Goal: Transaction & Acquisition: Purchase product/service

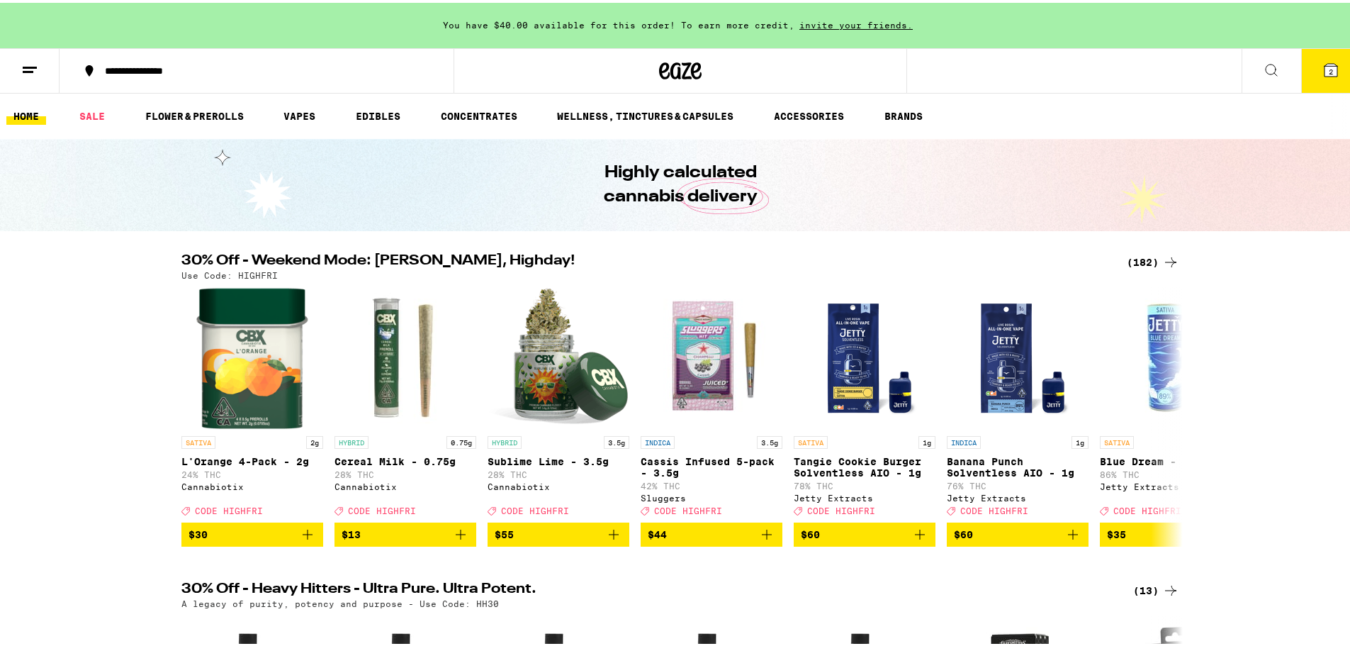
click at [1169, 253] on icon at bounding box center [1170, 259] width 17 height 17
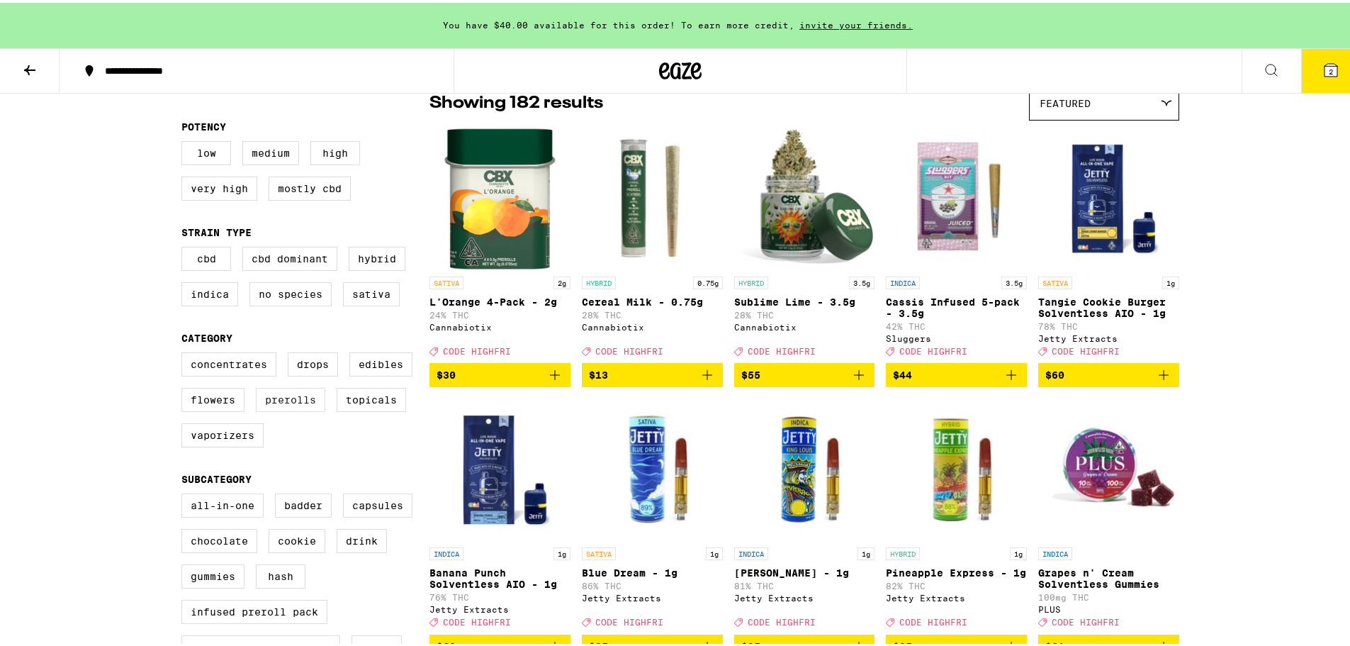
scroll to position [142, 0]
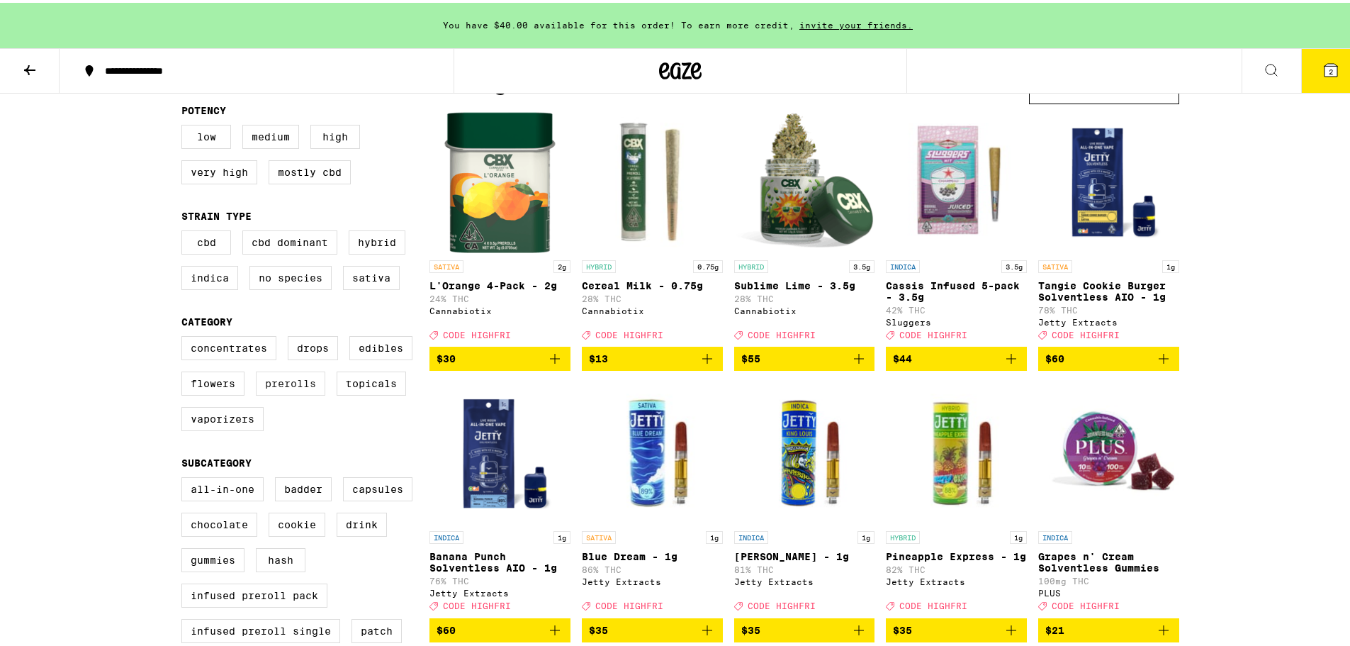
click at [296, 391] on label "Prerolls" at bounding box center [290, 380] width 69 height 24
click at [185, 336] on input "Prerolls" at bounding box center [184, 335] width 1 height 1
checkbox input "true"
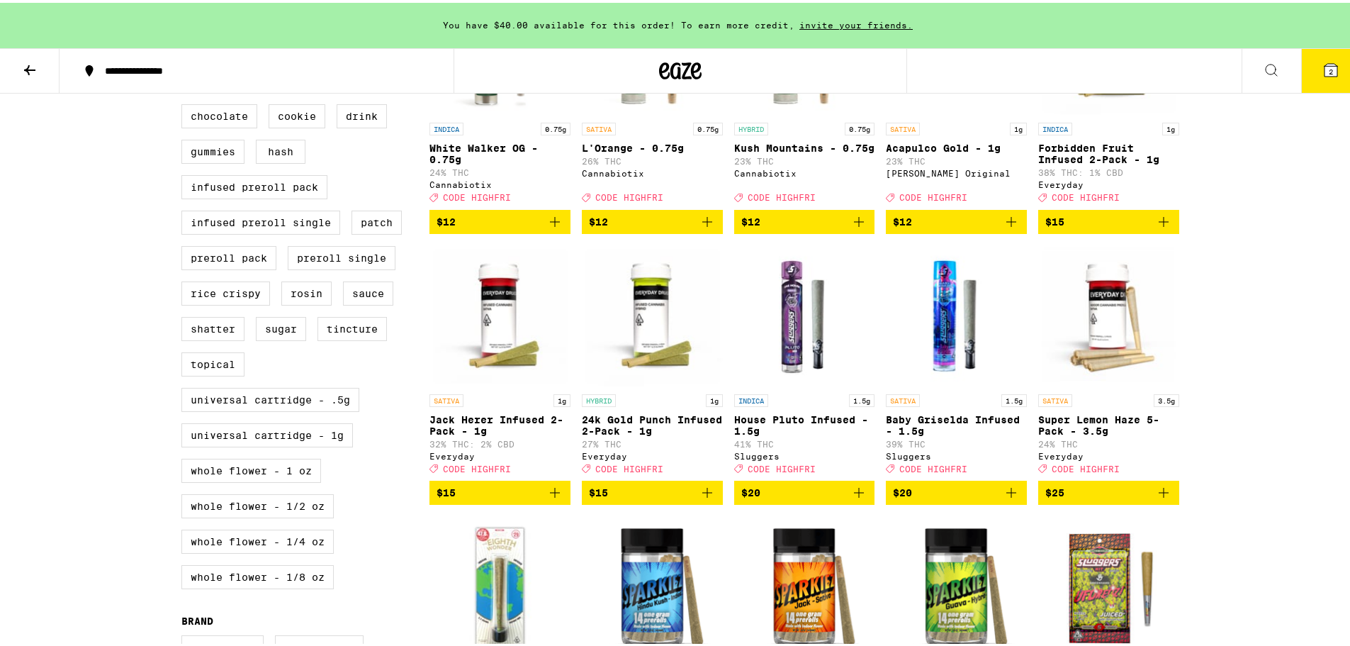
scroll to position [425, 0]
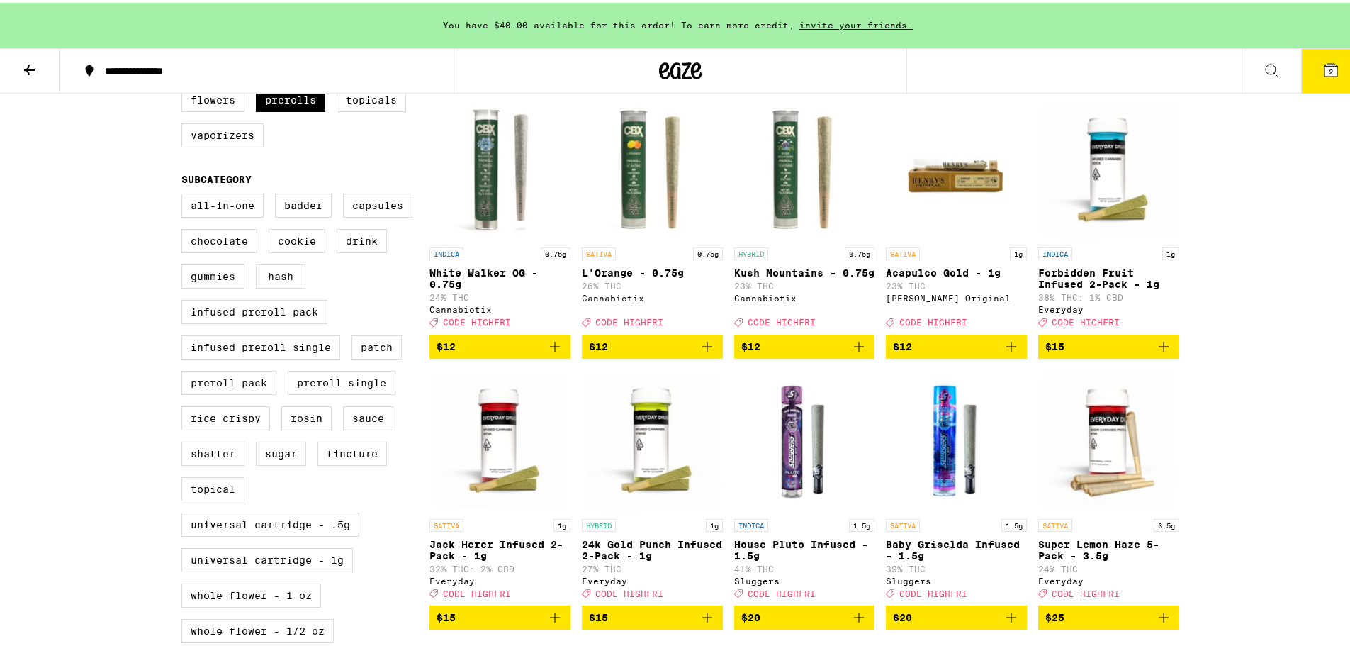
click at [1163, 349] on icon "Add to bag" at bounding box center [1164, 344] width 10 height 10
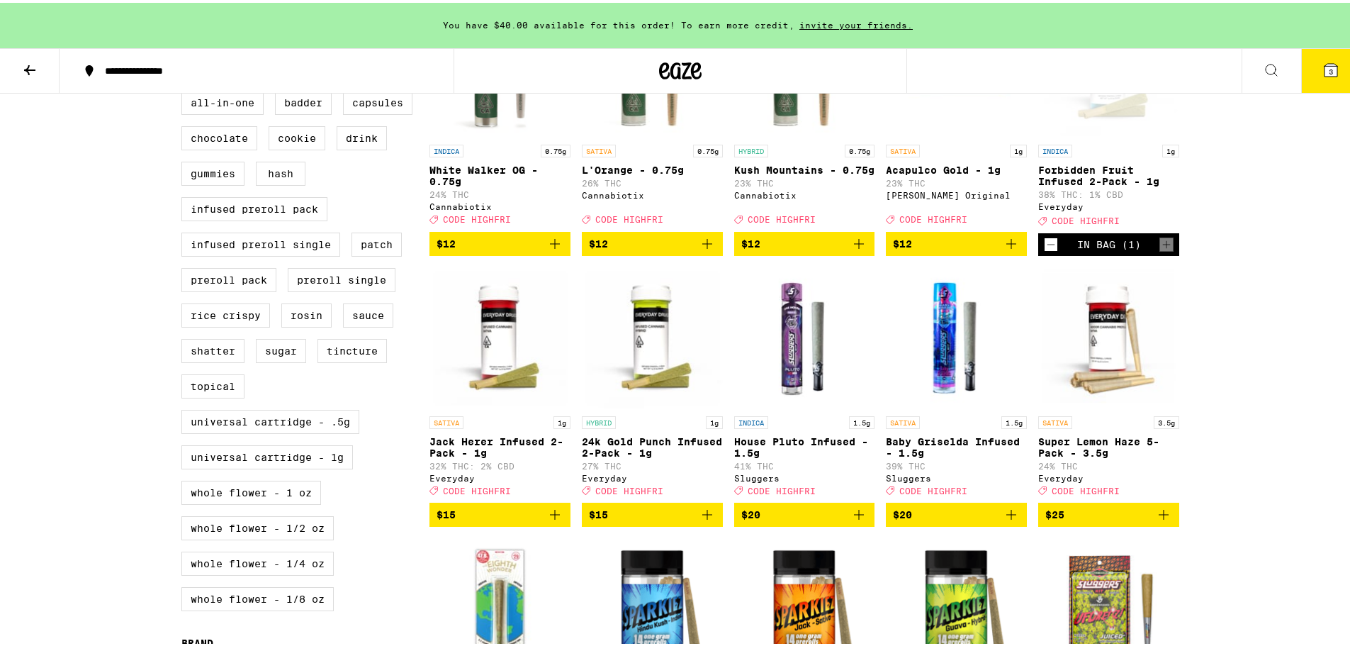
scroll to position [638, 0]
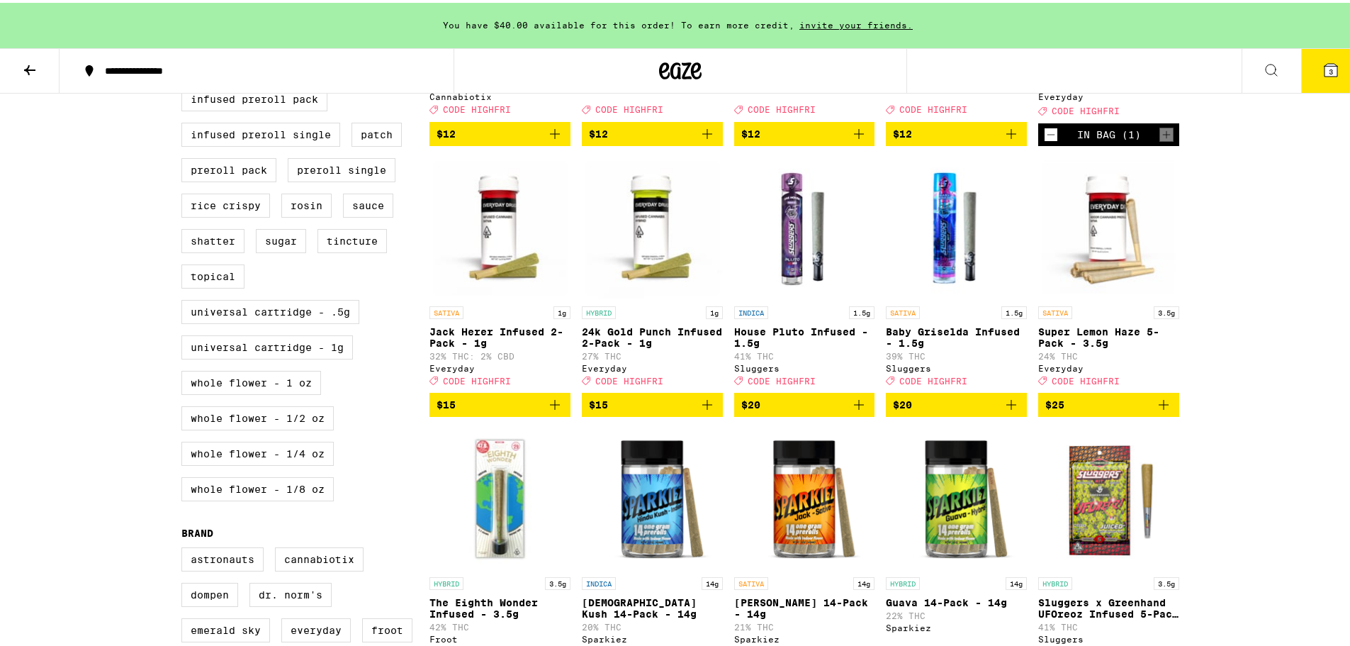
click at [710, 410] on icon "Add to bag" at bounding box center [707, 401] width 17 height 17
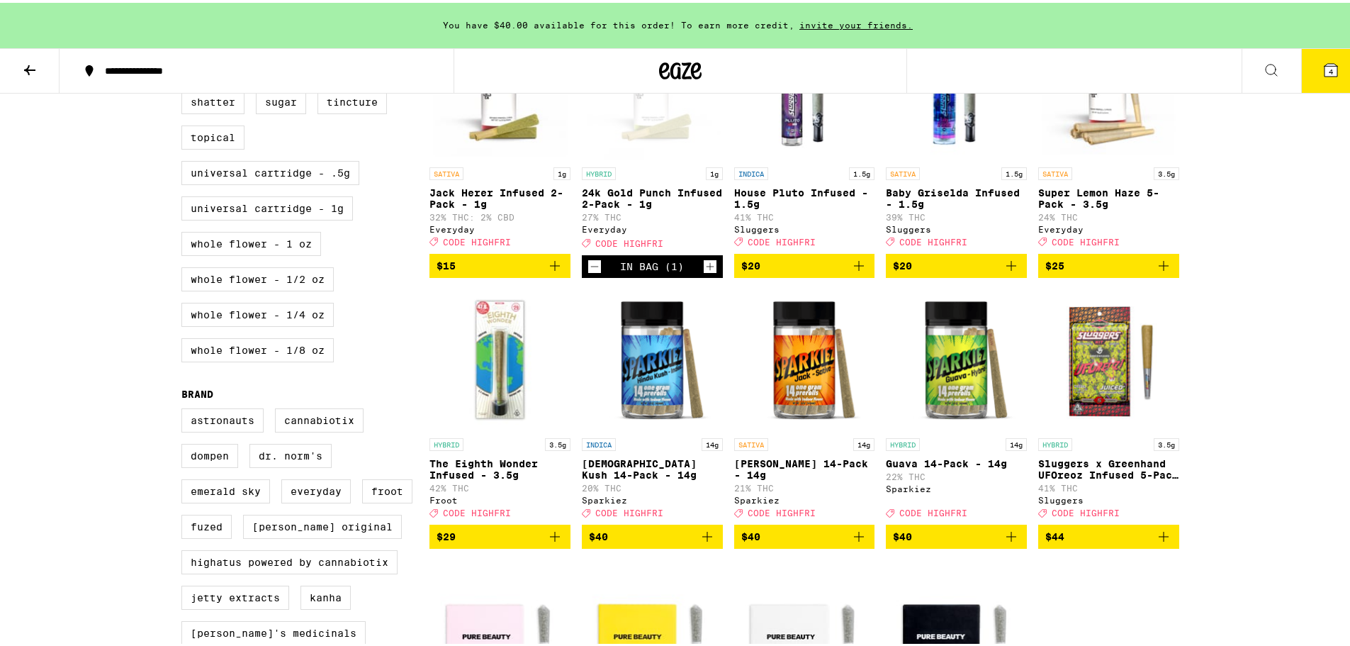
scroll to position [780, 0]
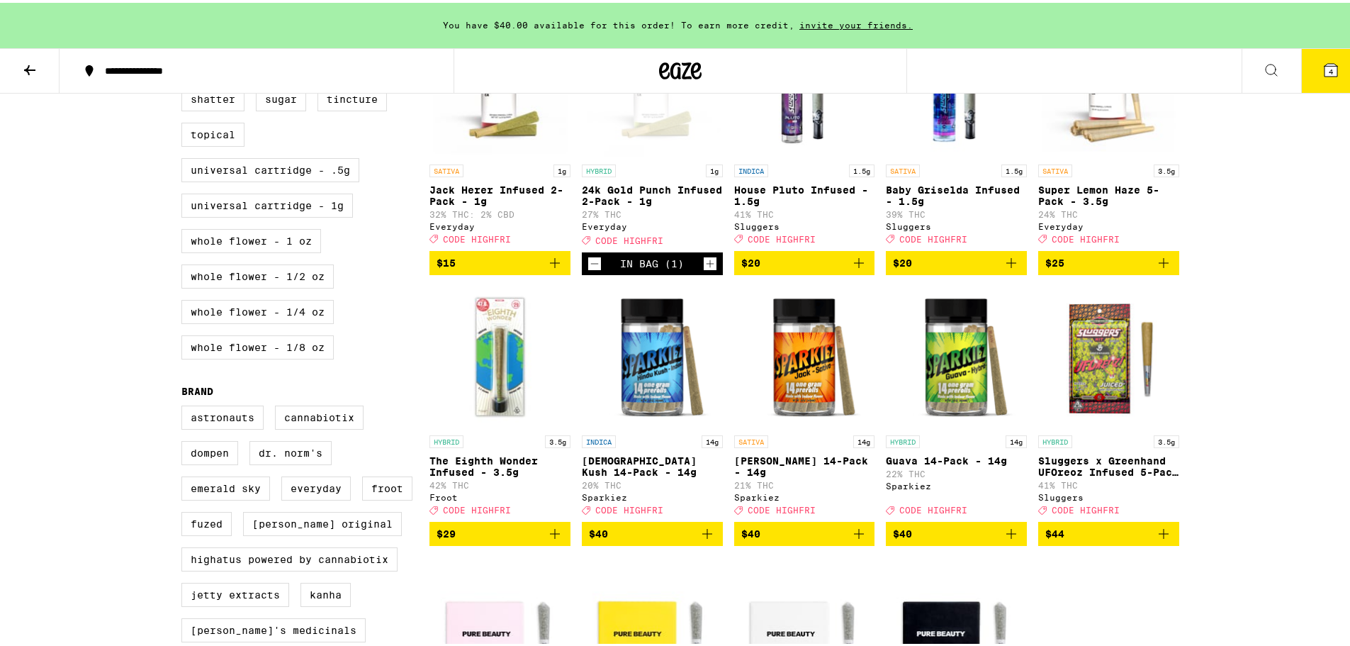
click at [1168, 543] on button "$44" at bounding box center [1108, 531] width 141 height 24
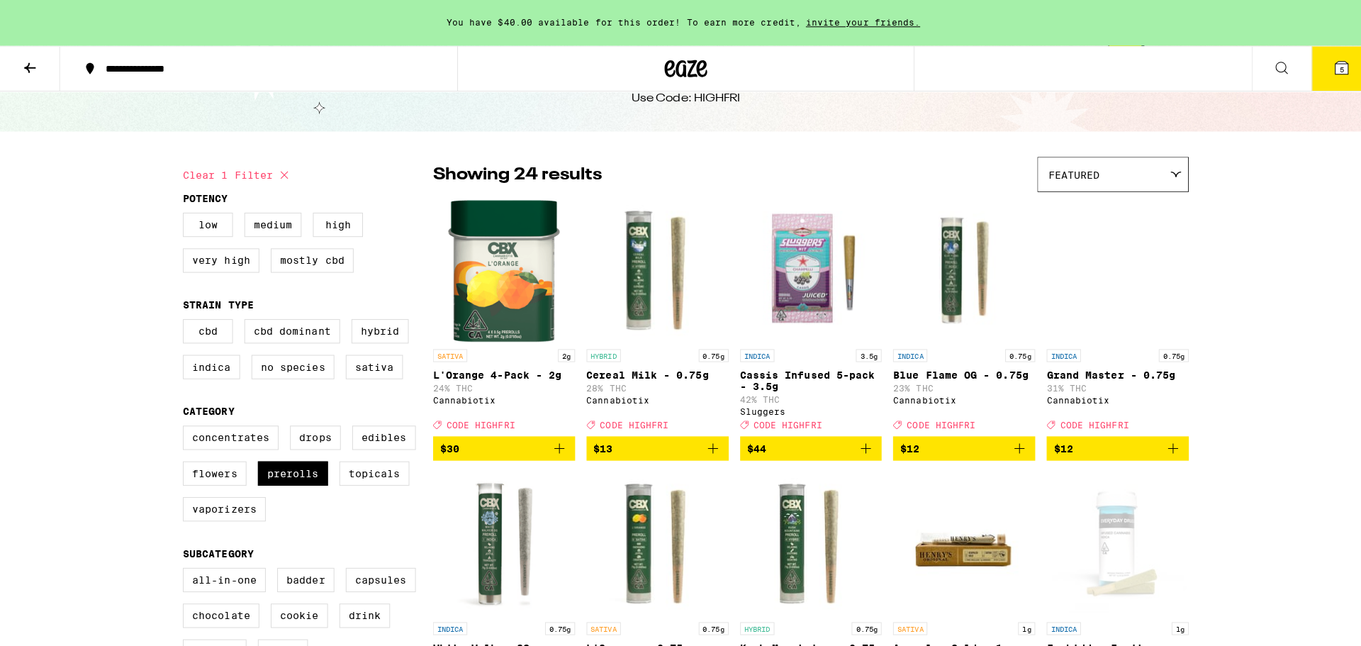
scroll to position [0, 0]
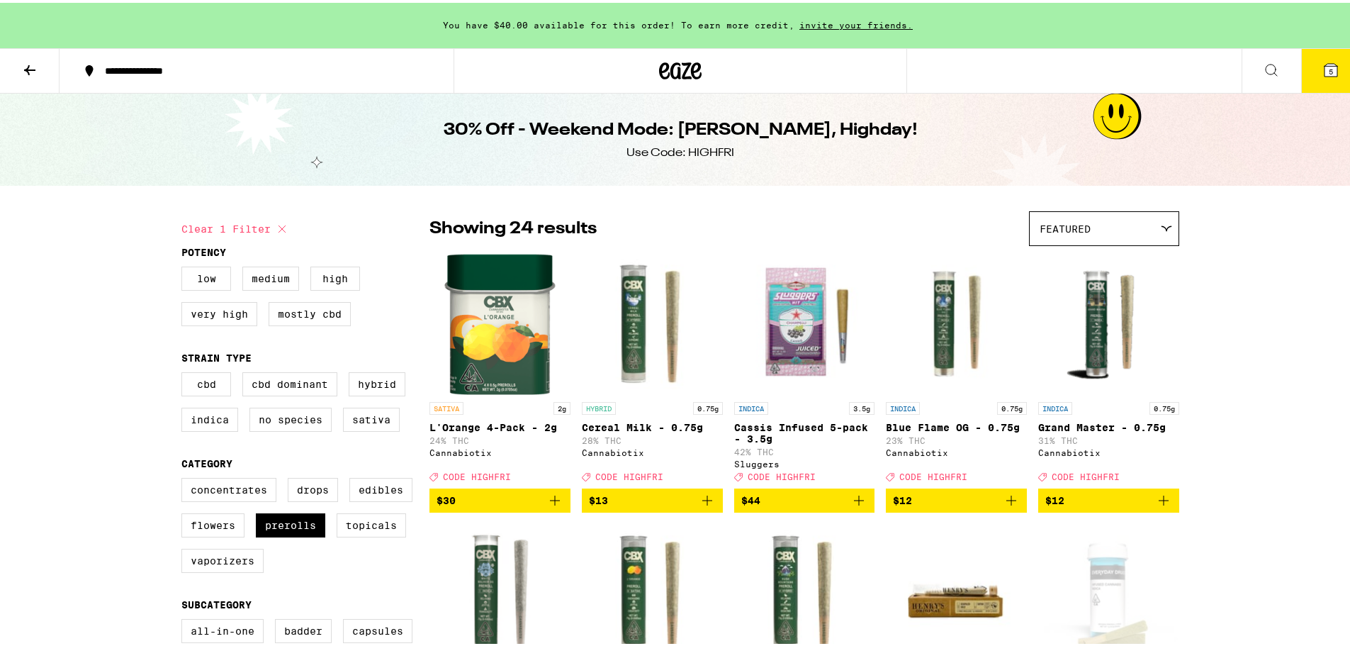
click at [1334, 63] on button "5" at bounding box center [1331, 68] width 60 height 44
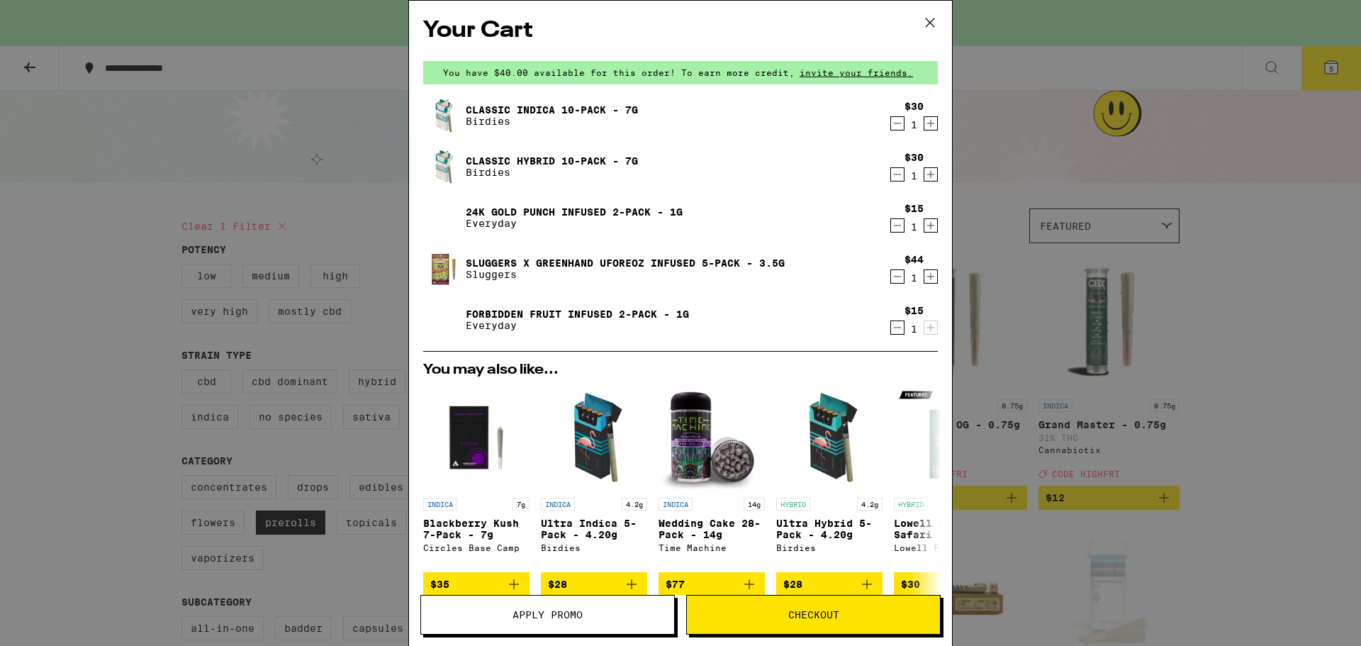
click at [891, 123] on icon "Decrement" at bounding box center [897, 123] width 13 height 17
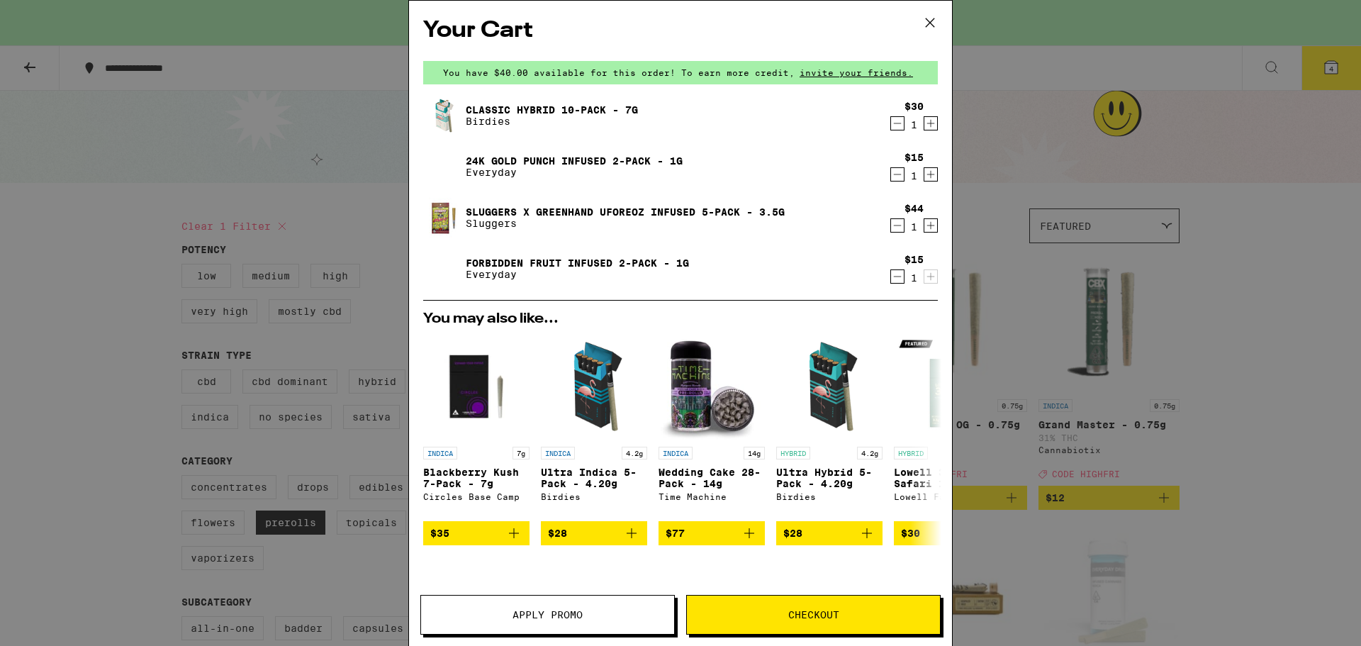
click at [891, 123] on icon "Decrement" at bounding box center [897, 123] width 13 height 17
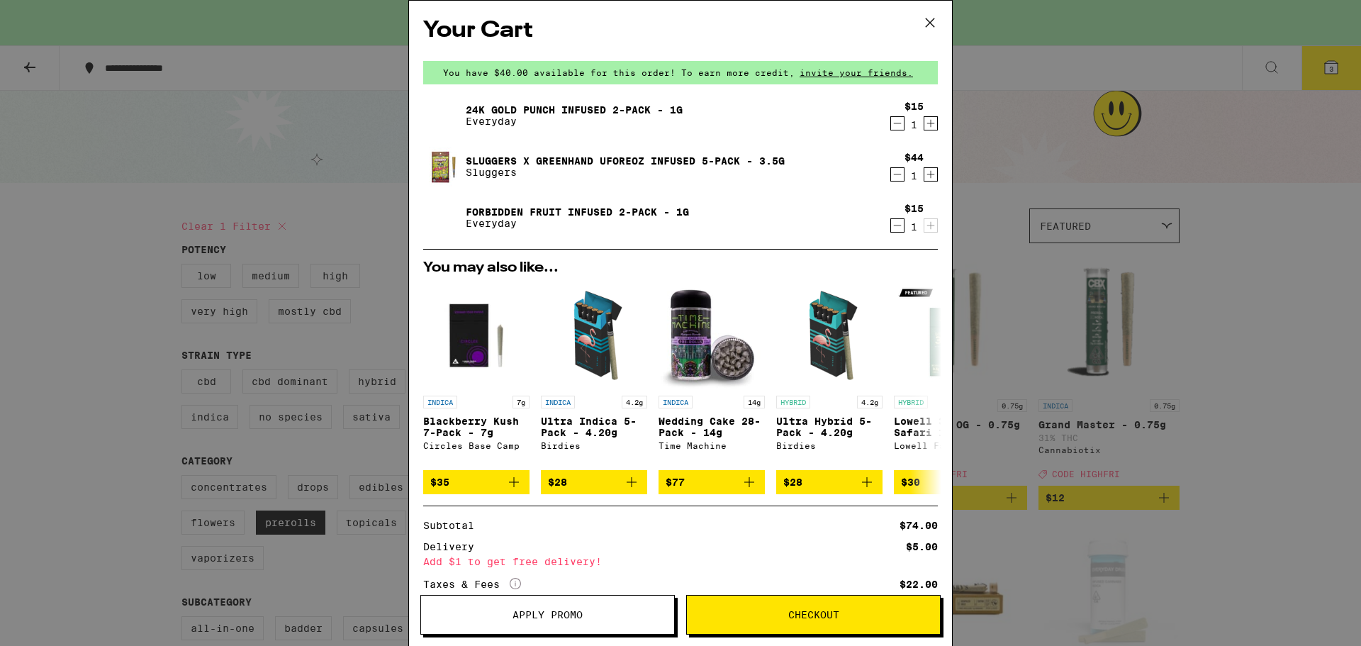
click at [928, 25] on icon at bounding box center [929, 22] width 9 height 9
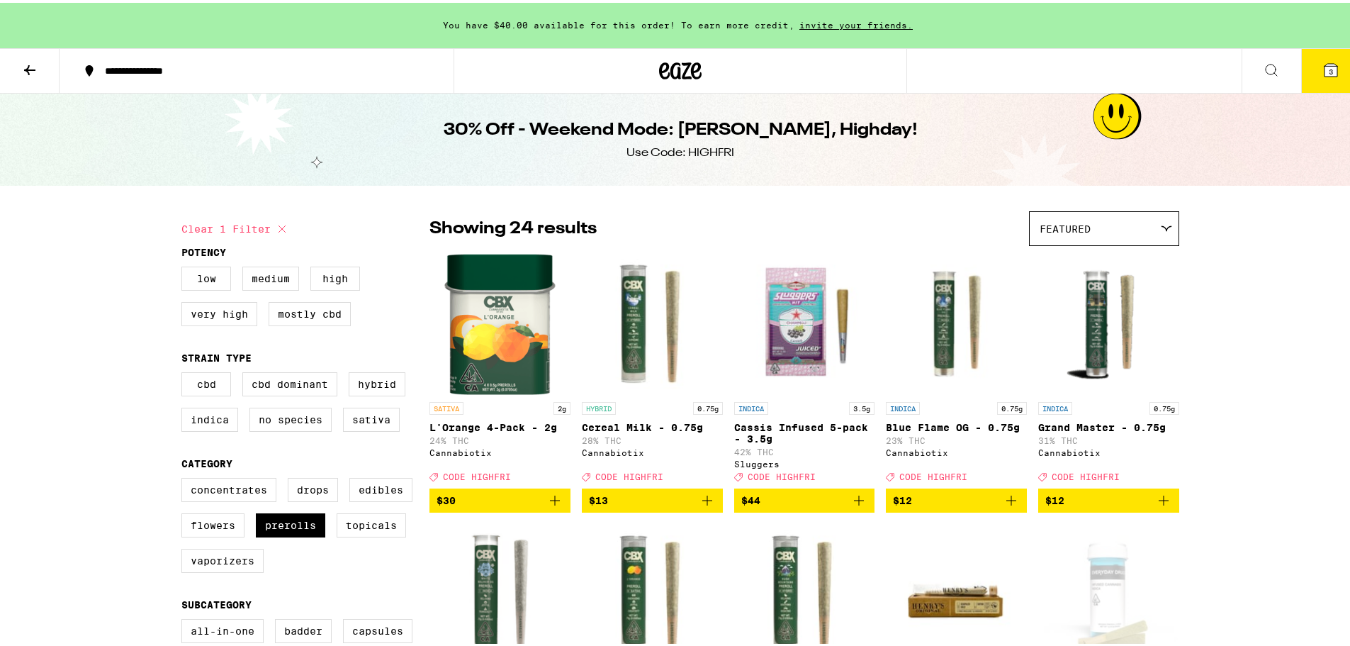
click at [30, 71] on icon at bounding box center [29, 67] width 17 height 17
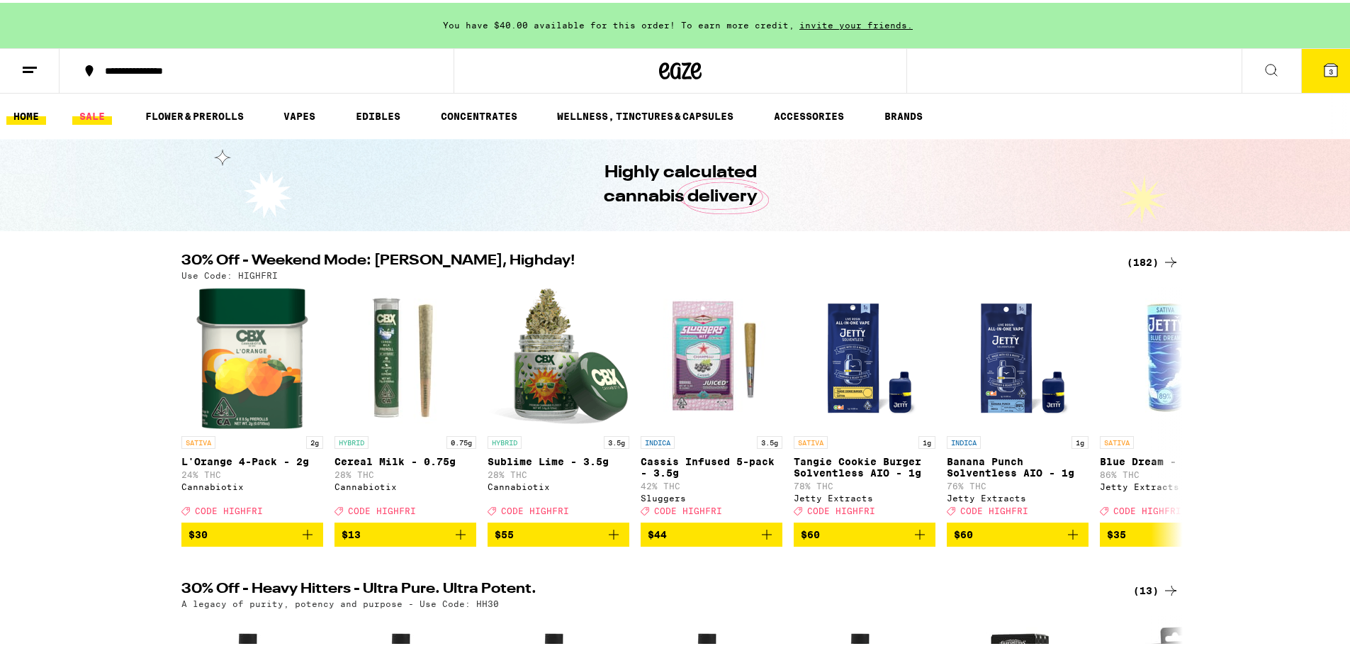
click at [96, 115] on link "SALE" at bounding box center [92, 113] width 40 height 17
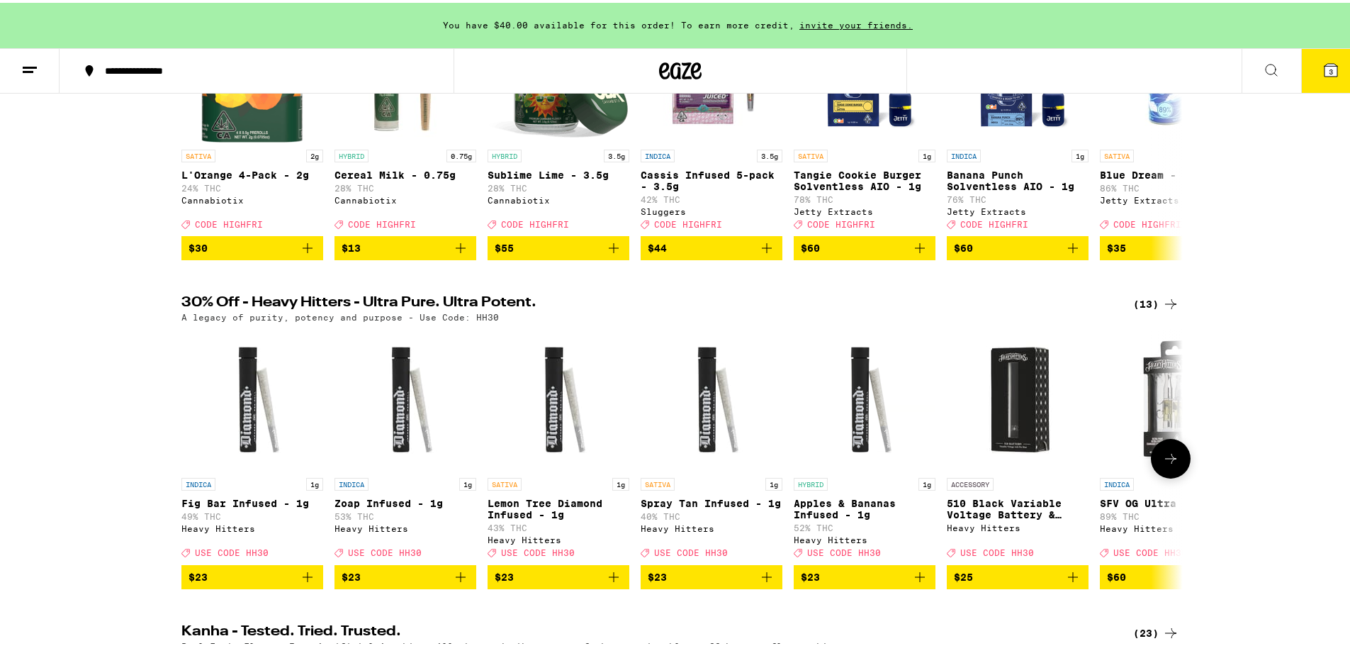
scroll to position [283, 0]
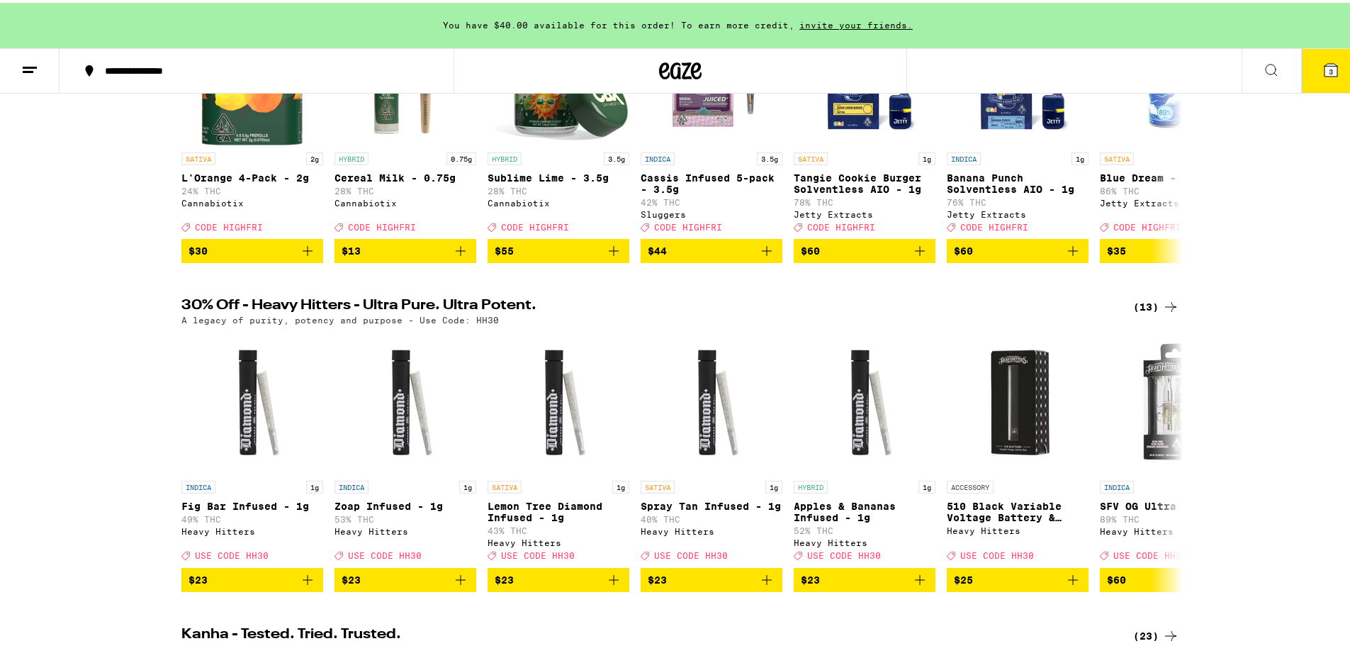
click at [1139, 313] on div "(13)" at bounding box center [1156, 304] width 46 height 17
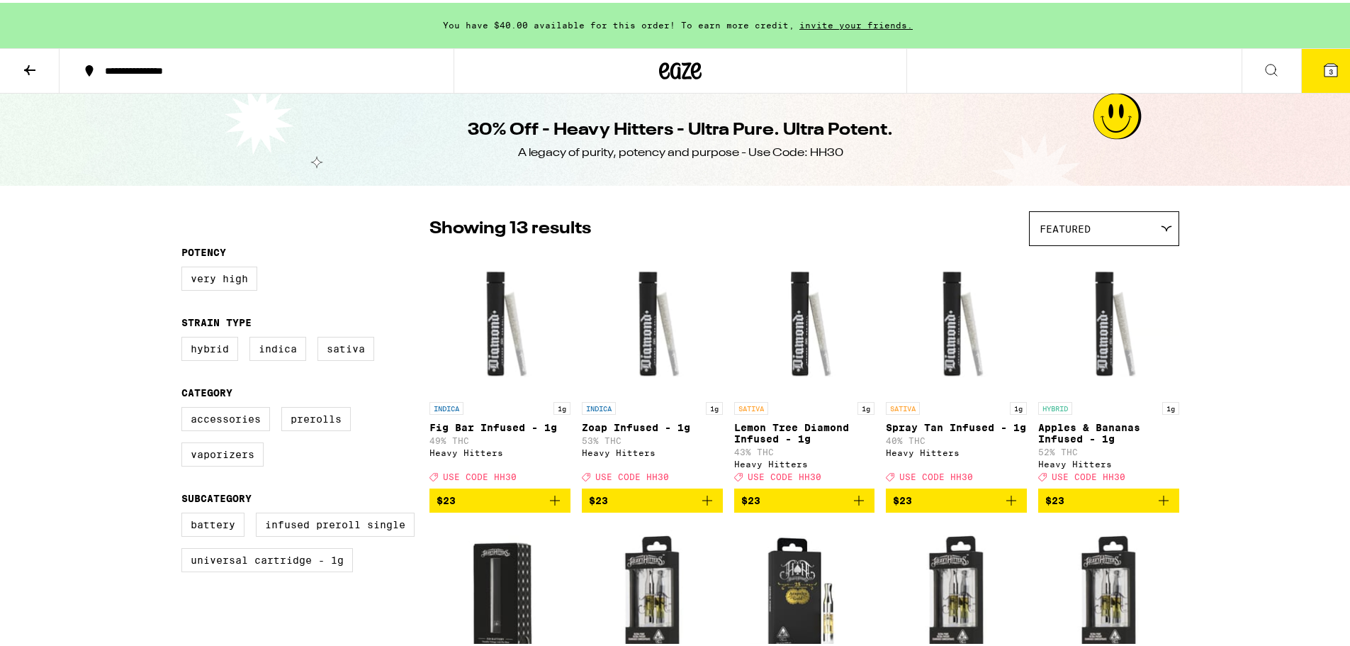
click at [28, 69] on icon at bounding box center [29, 67] width 11 height 10
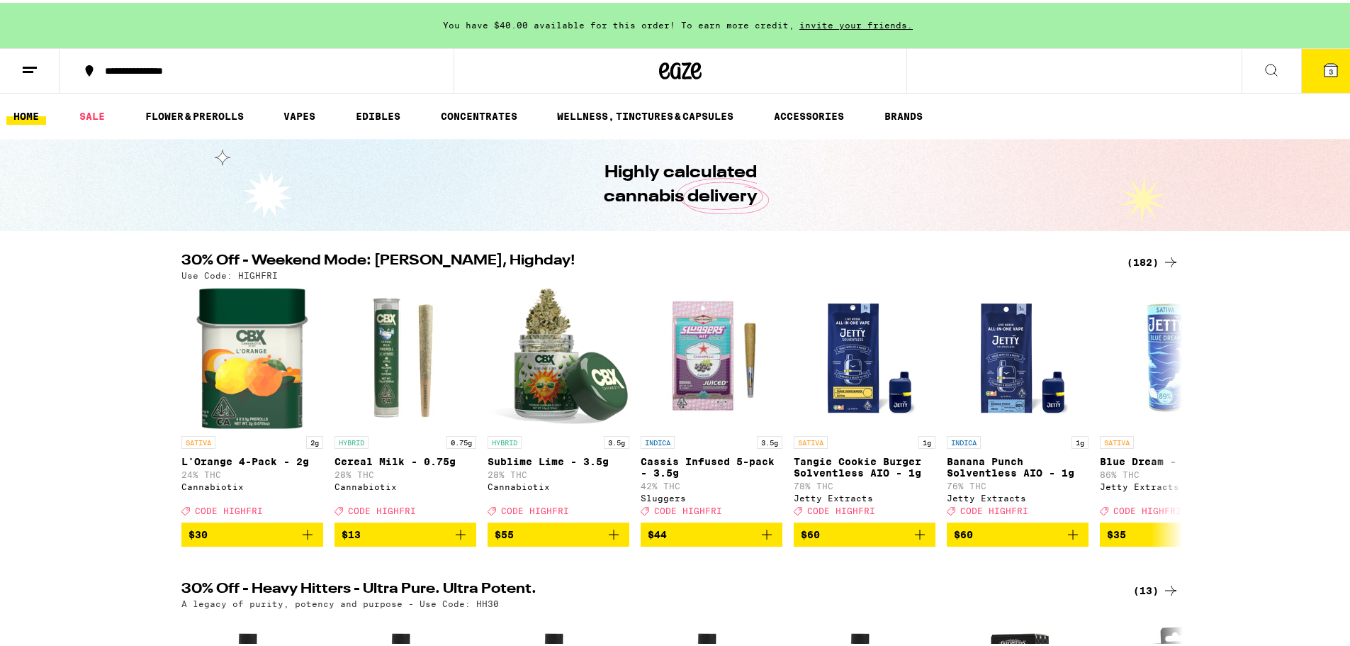
click at [801, 123] on ul "HOME SALE FLOWER & PREROLLS VAPES EDIBLES CONCENTRATES WELLNESS, TINCTURES & CA…" at bounding box center [680, 113] width 1361 height 45
click at [802, 116] on link "ACCESSORIES" at bounding box center [809, 113] width 84 height 17
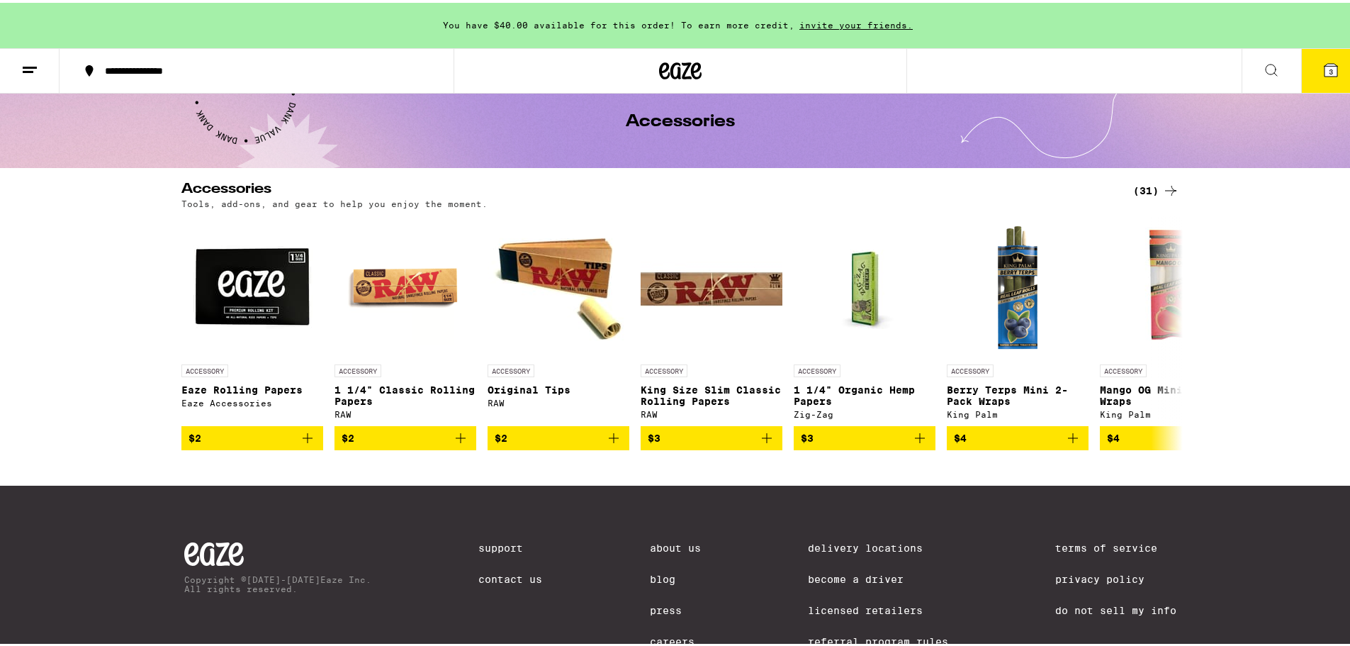
scroll to position [137, 0]
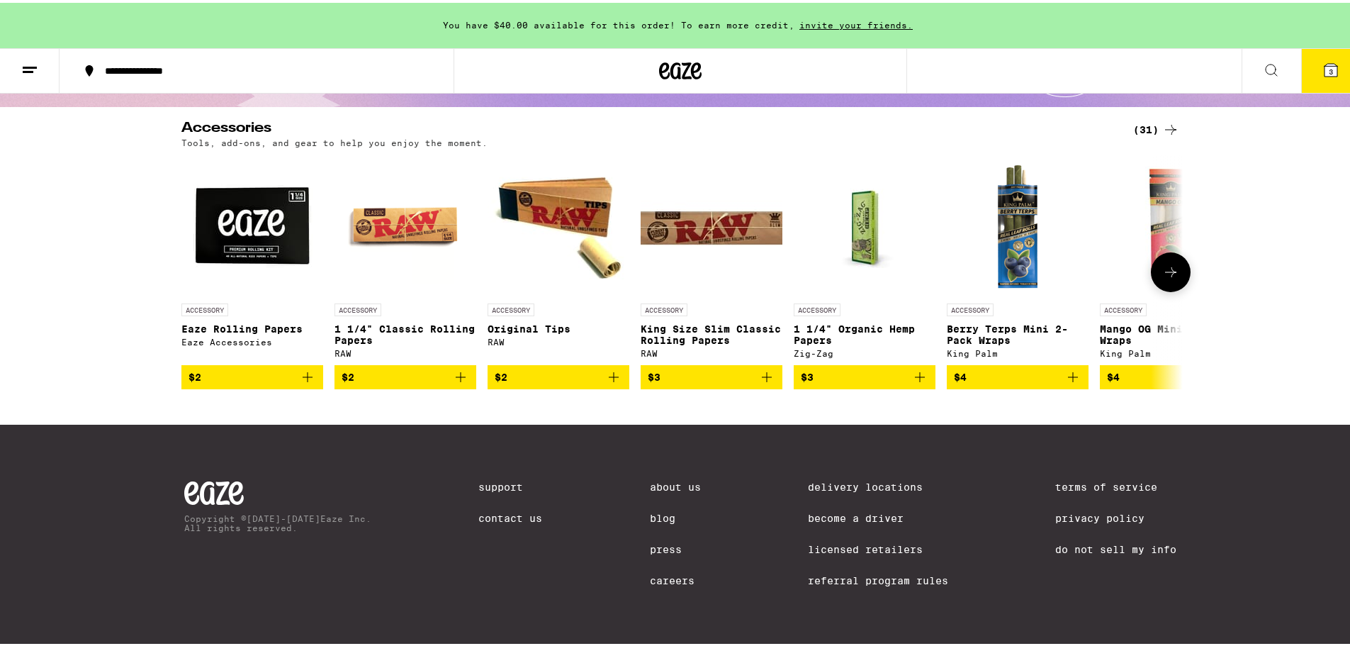
click at [1173, 267] on icon at bounding box center [1170, 269] width 17 height 17
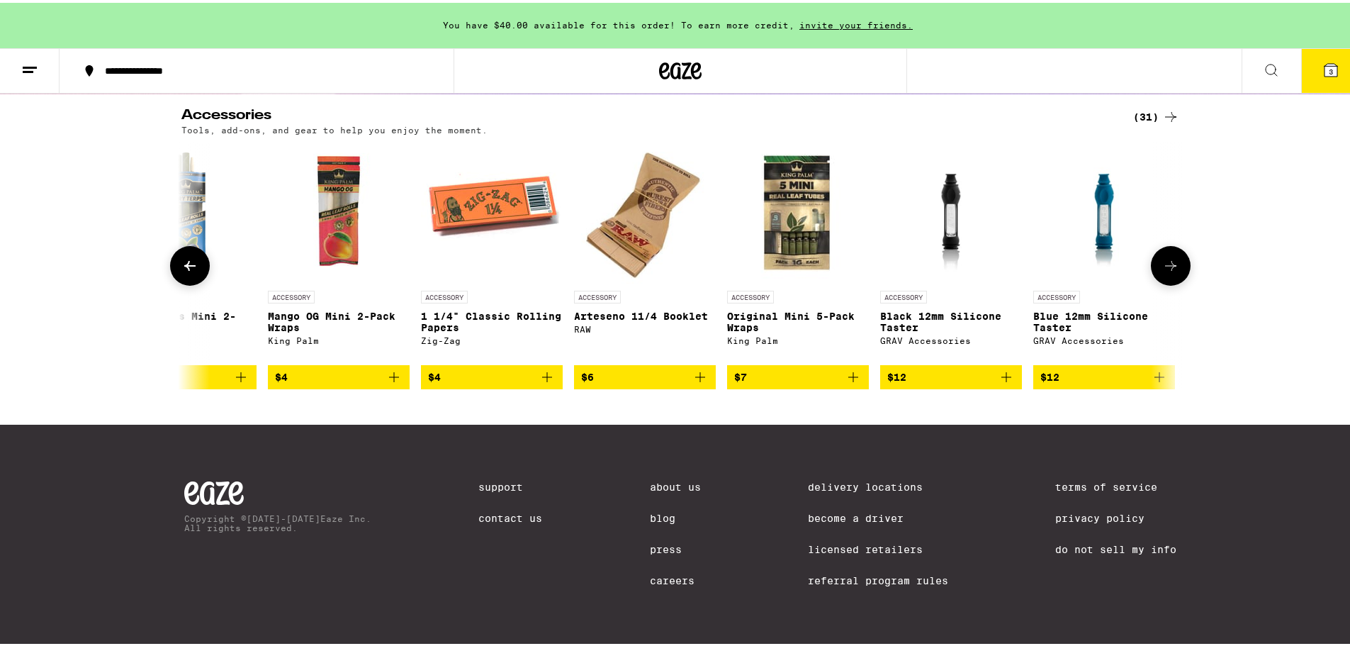
scroll to position [0, 843]
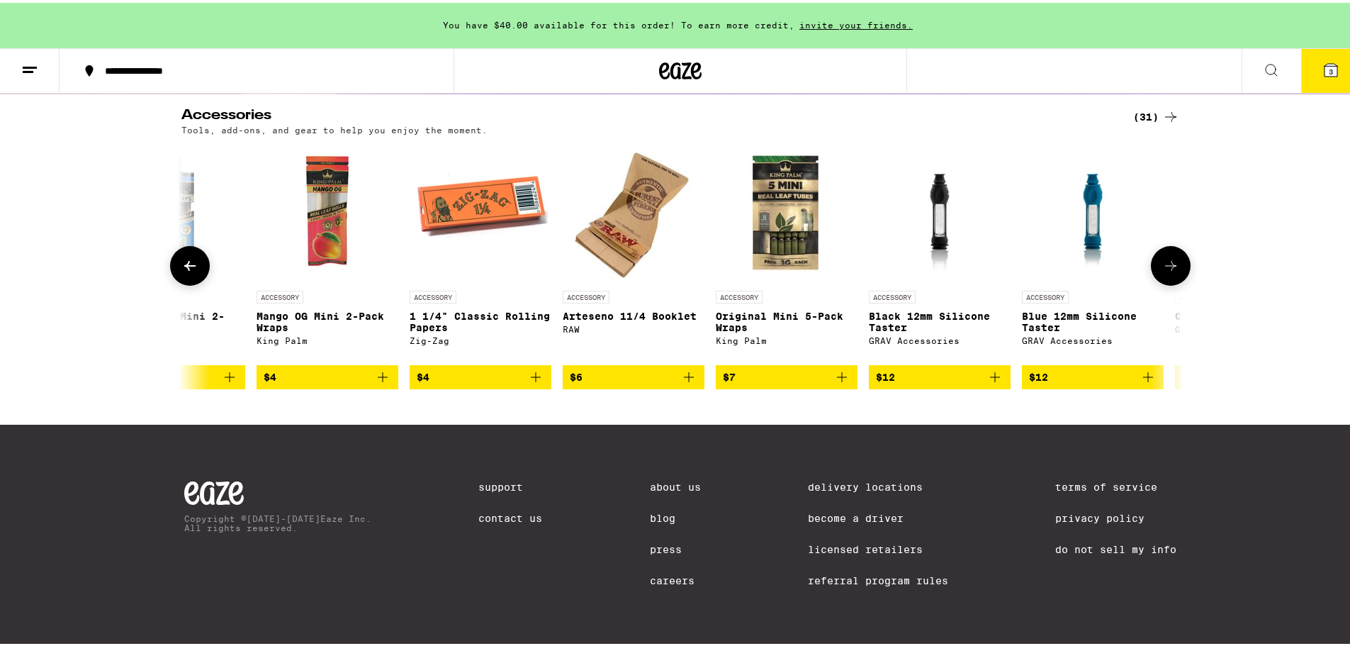
click at [1169, 261] on icon at bounding box center [1170, 262] width 17 height 17
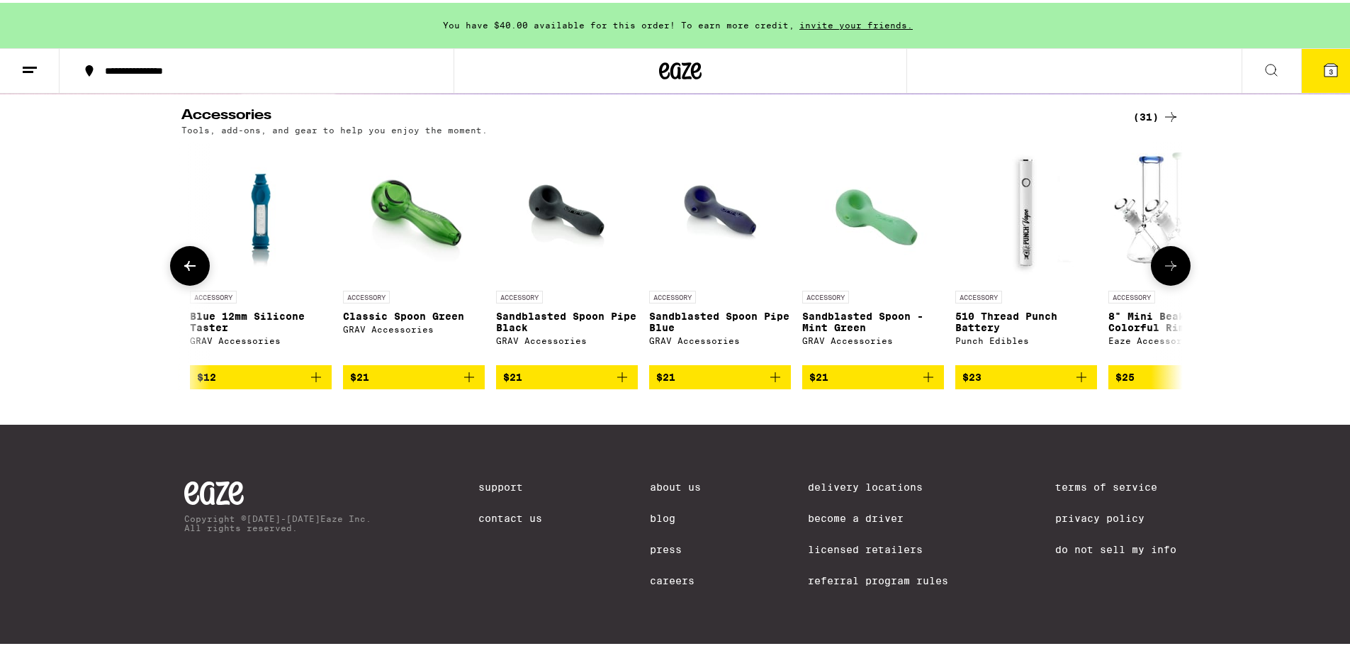
scroll to position [0, 1687]
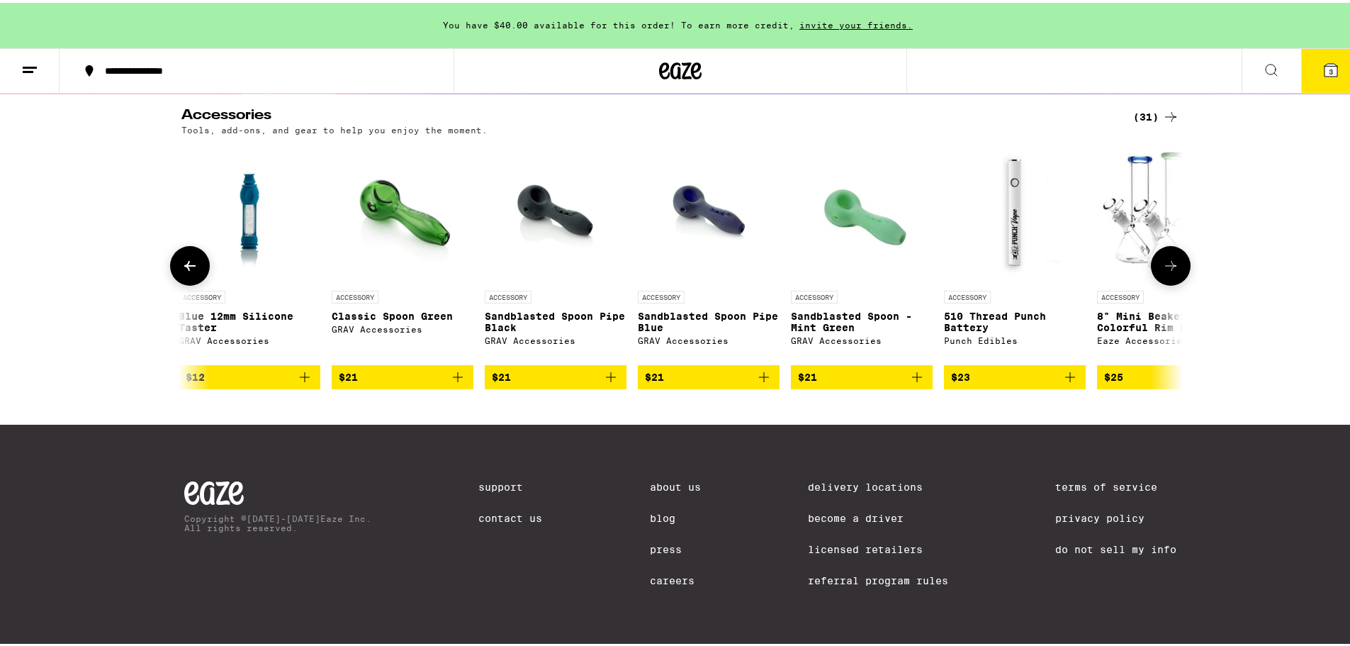
click at [1179, 264] on button at bounding box center [1171, 263] width 40 height 40
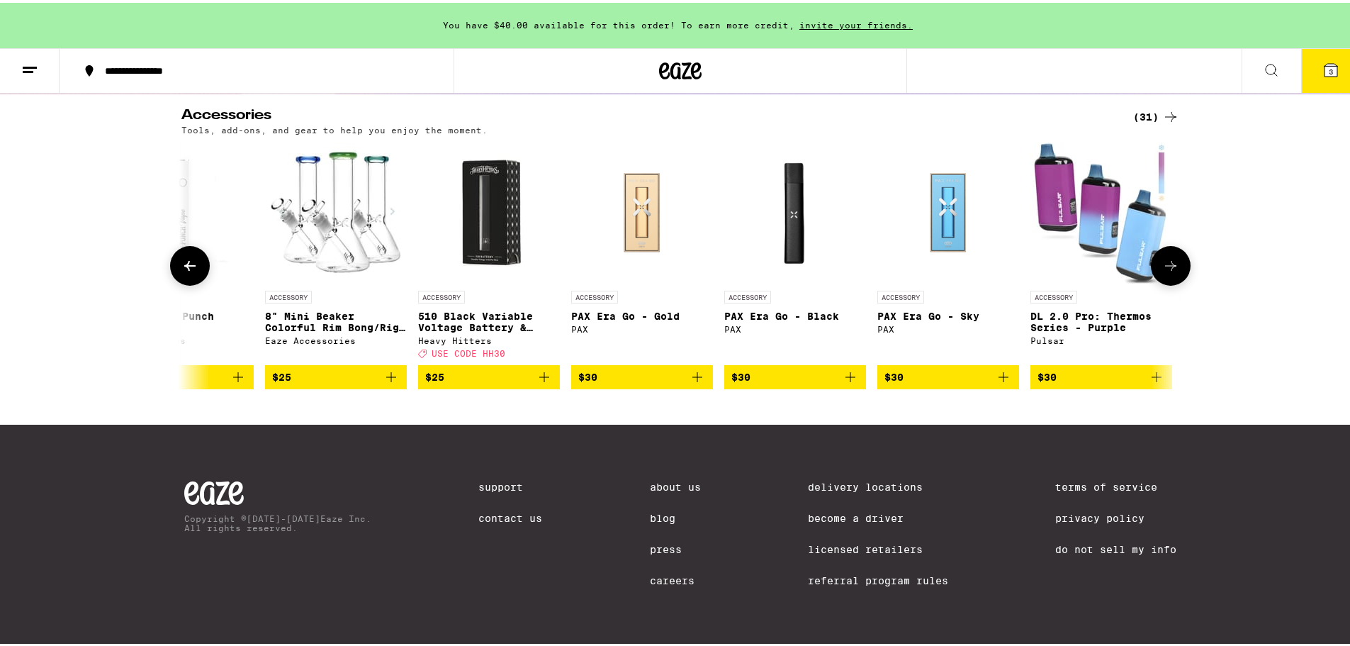
scroll to position [0, 2530]
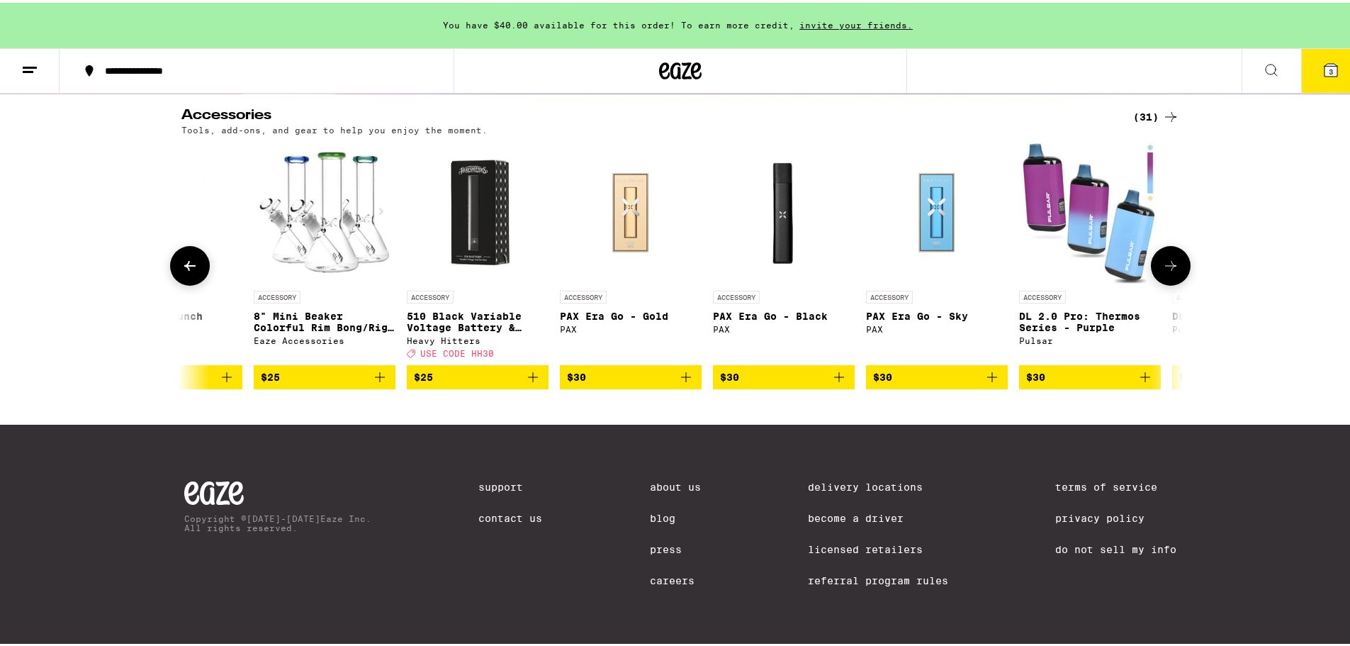
click at [1179, 264] on button at bounding box center [1171, 263] width 40 height 40
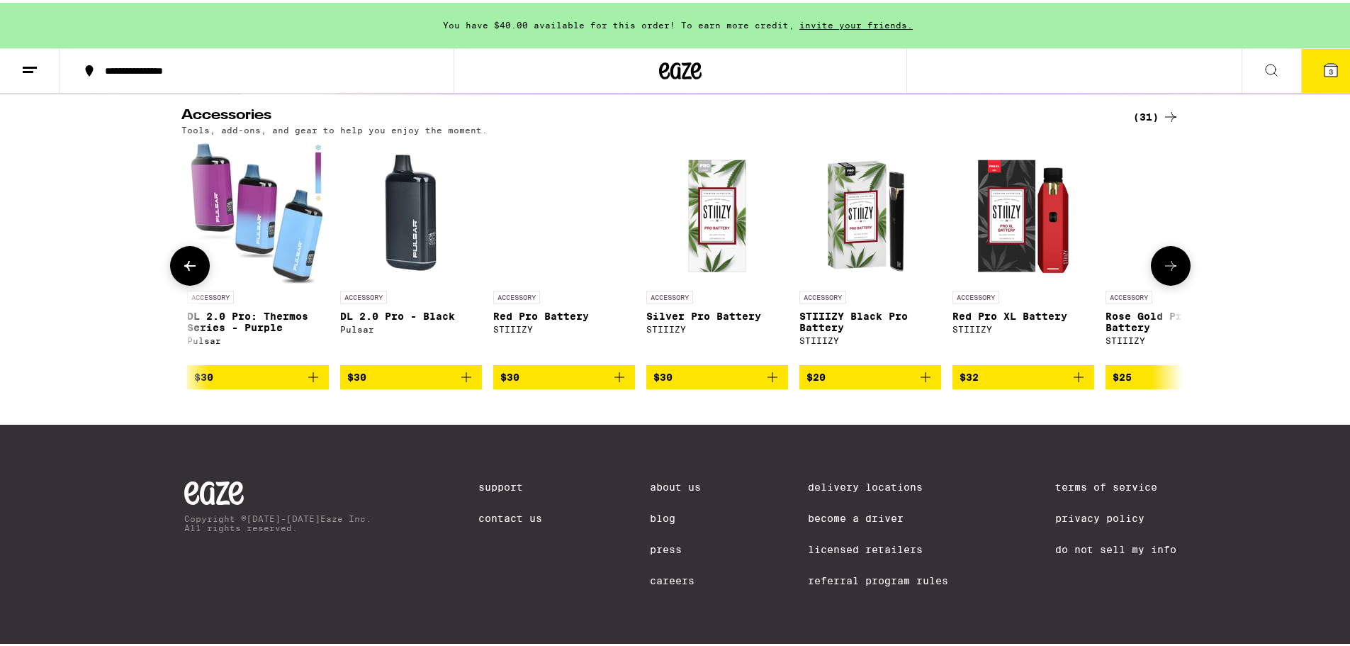
scroll to position [0, 3373]
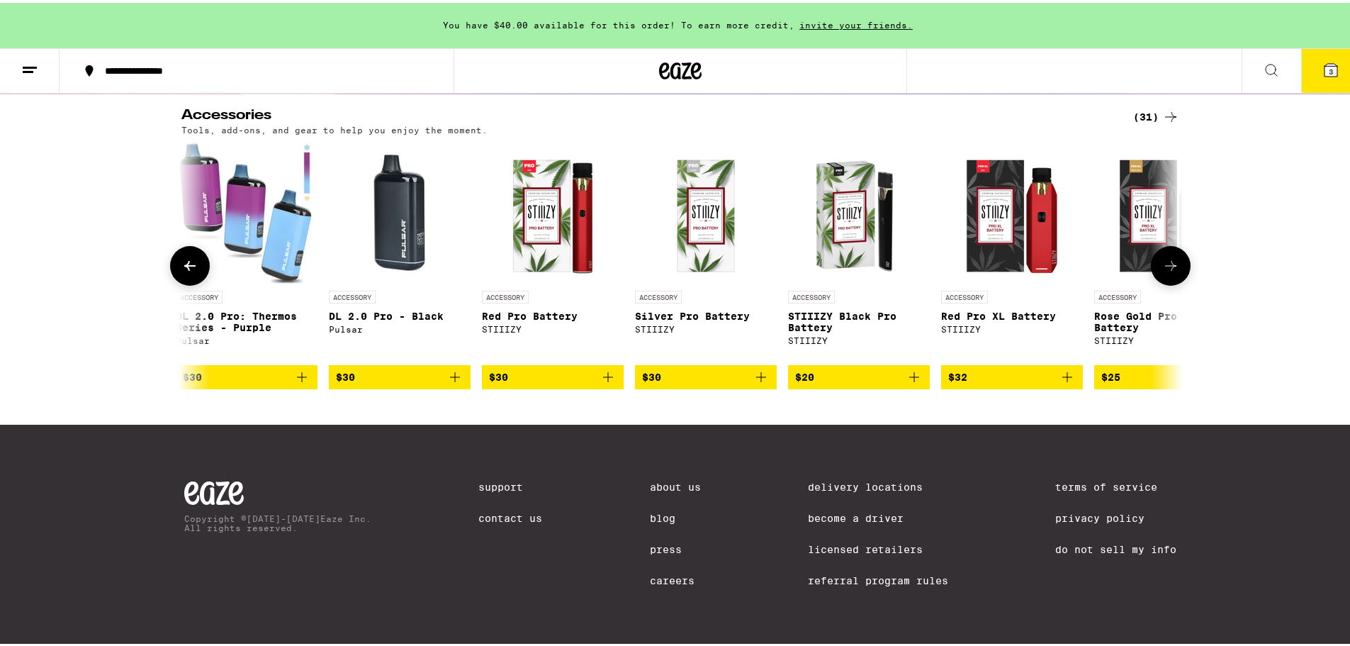
click at [1162, 266] on icon at bounding box center [1170, 262] width 17 height 17
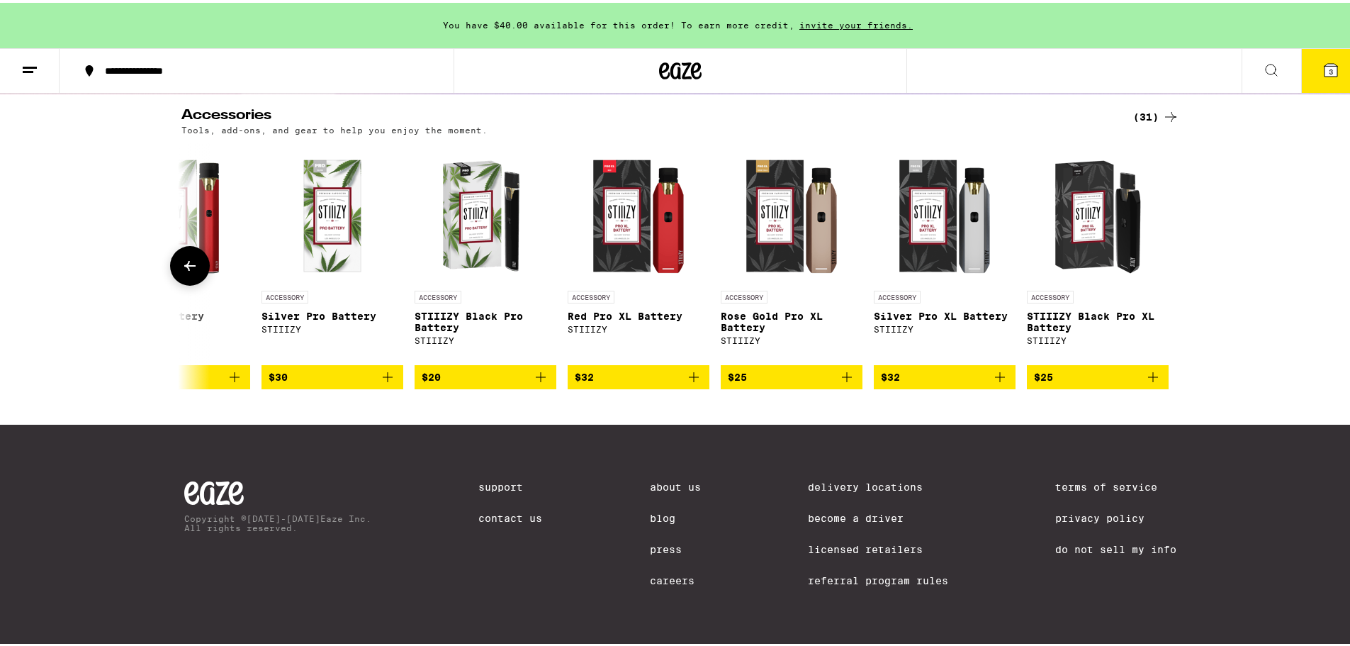
scroll to position [0, 3747]
click at [184, 266] on icon at bounding box center [189, 263] width 11 height 10
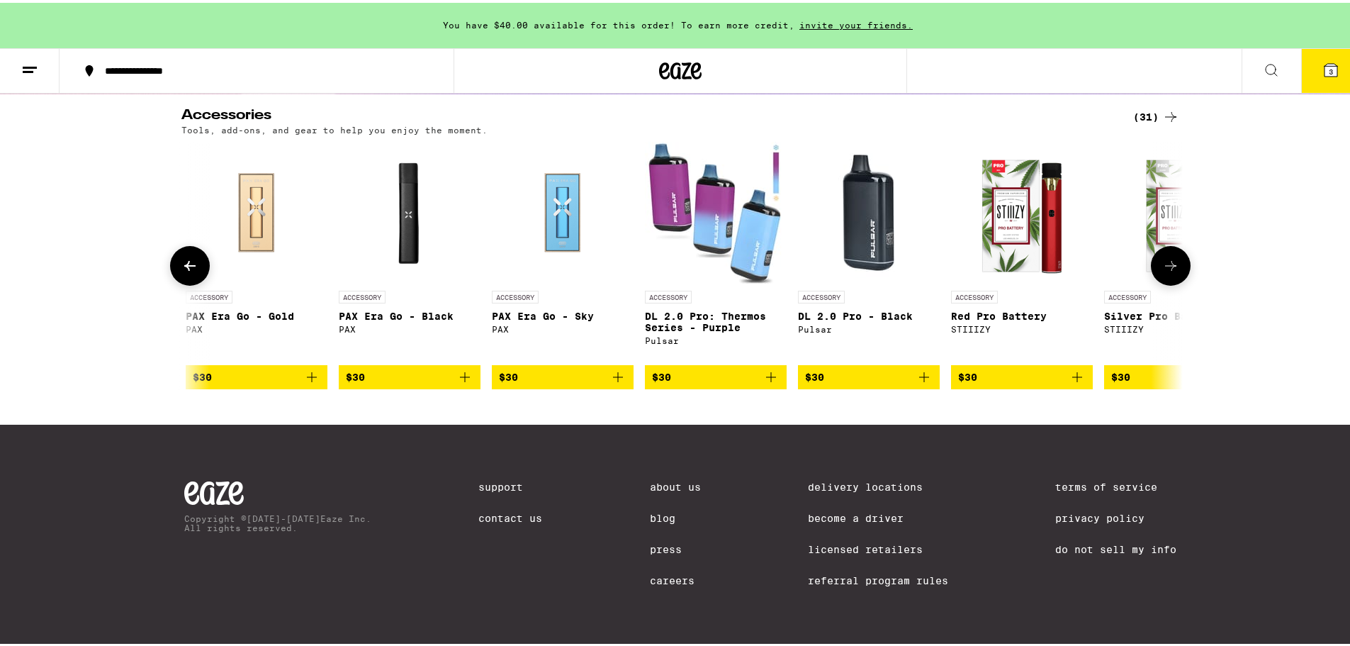
click at [181, 266] on icon at bounding box center [189, 262] width 17 height 17
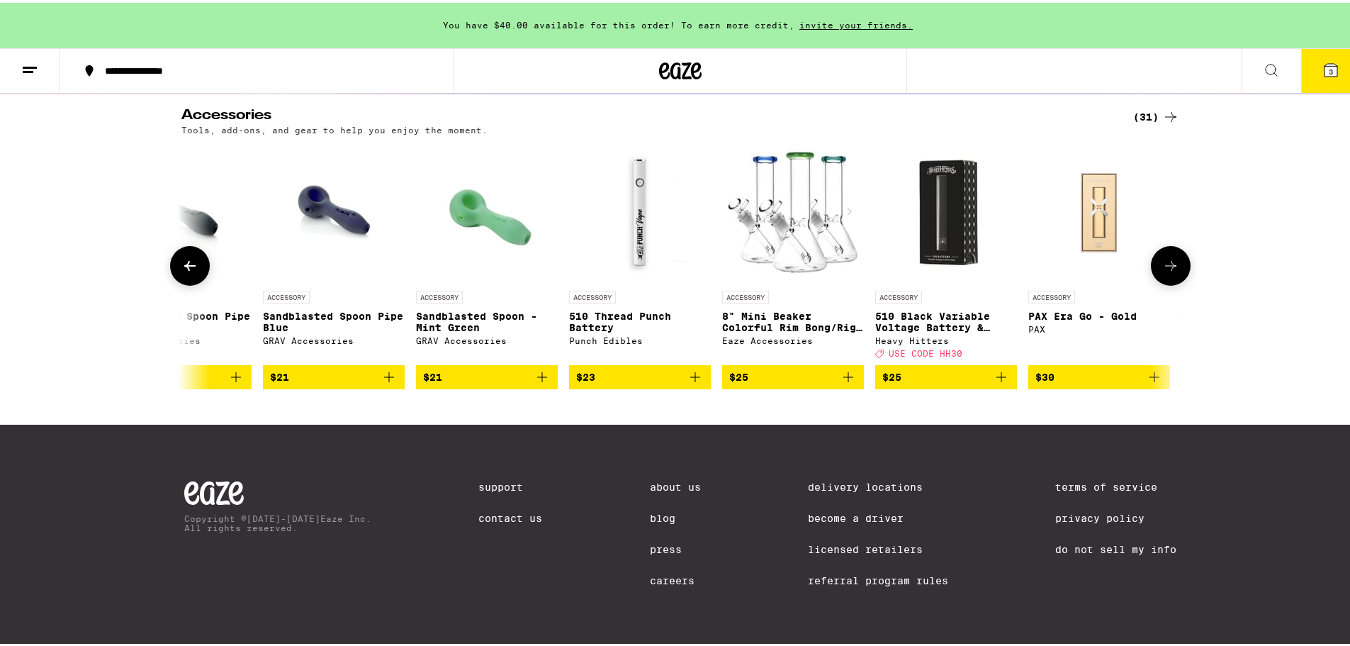
click at [174, 265] on button at bounding box center [190, 263] width 40 height 40
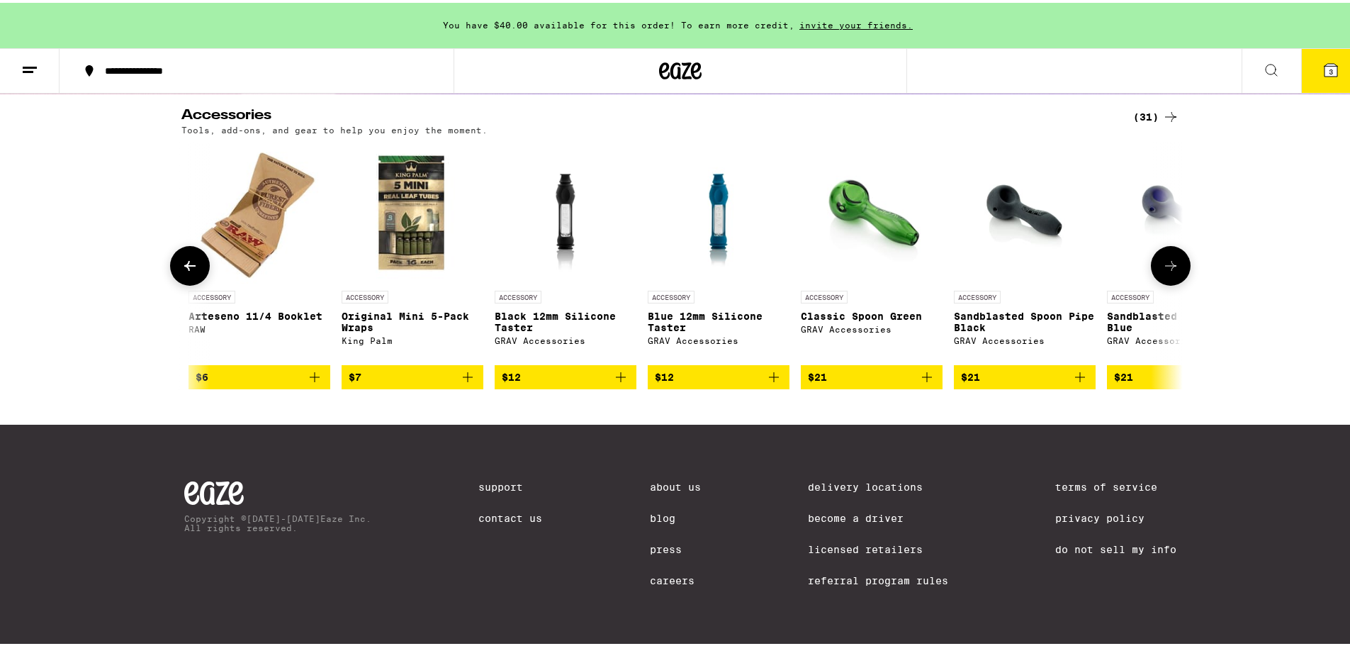
click at [171, 264] on button at bounding box center [190, 263] width 40 height 40
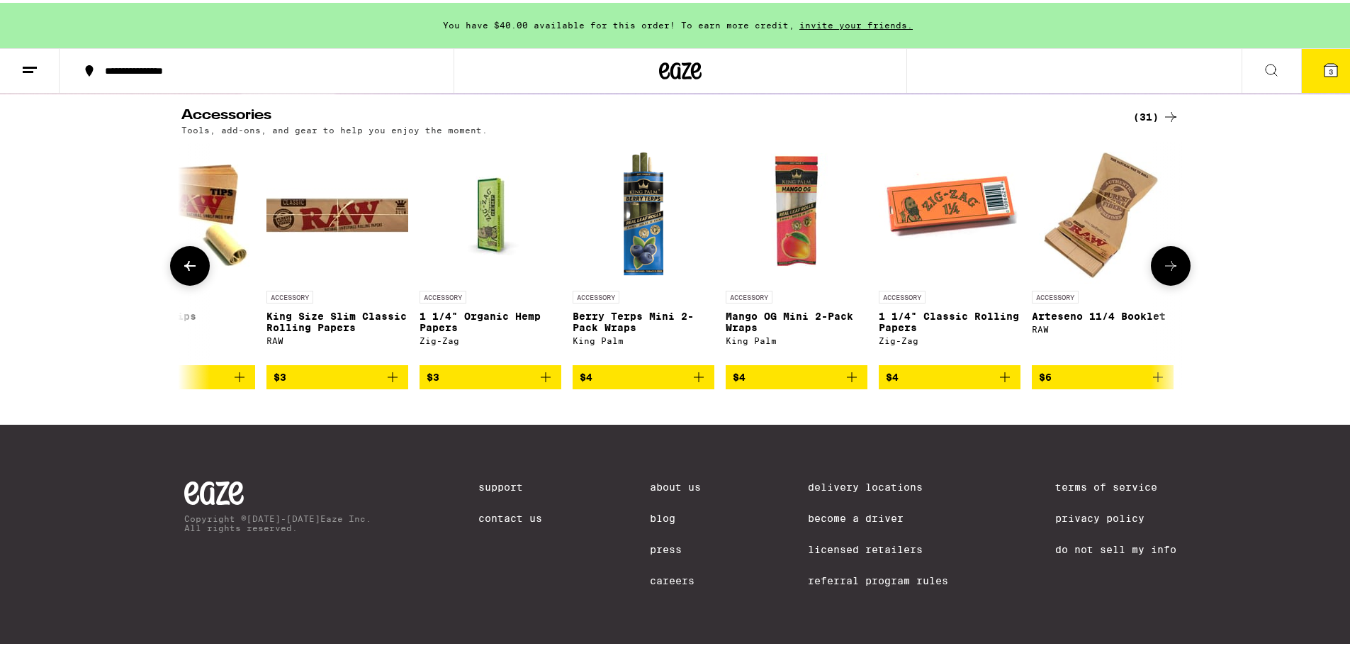
click at [170, 264] on button at bounding box center [190, 263] width 40 height 40
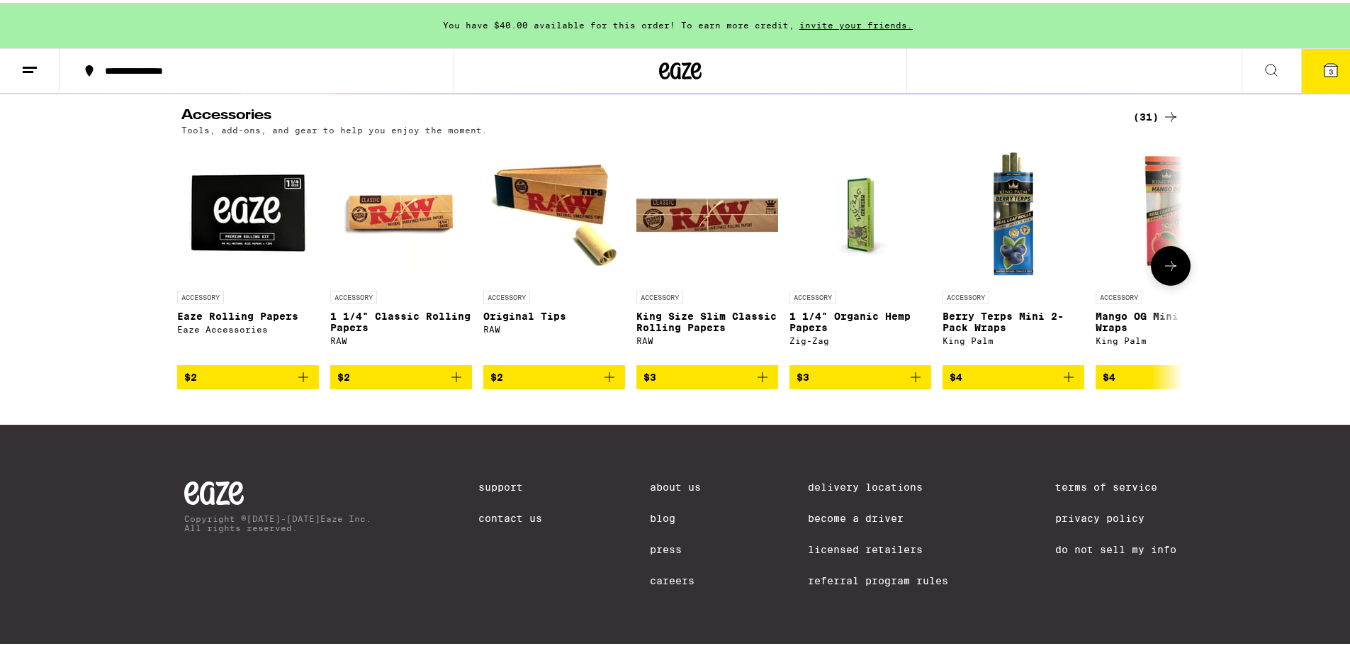
scroll to position [0, 0]
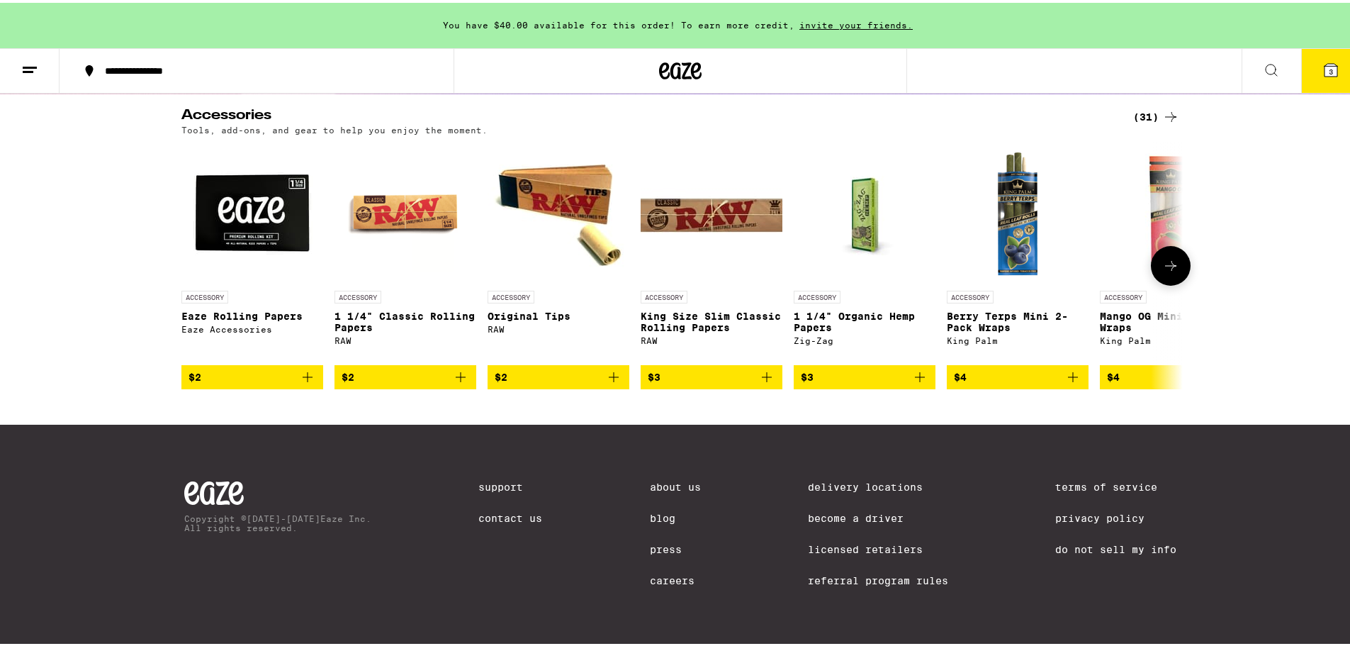
click at [1157, 283] on button at bounding box center [1171, 263] width 40 height 40
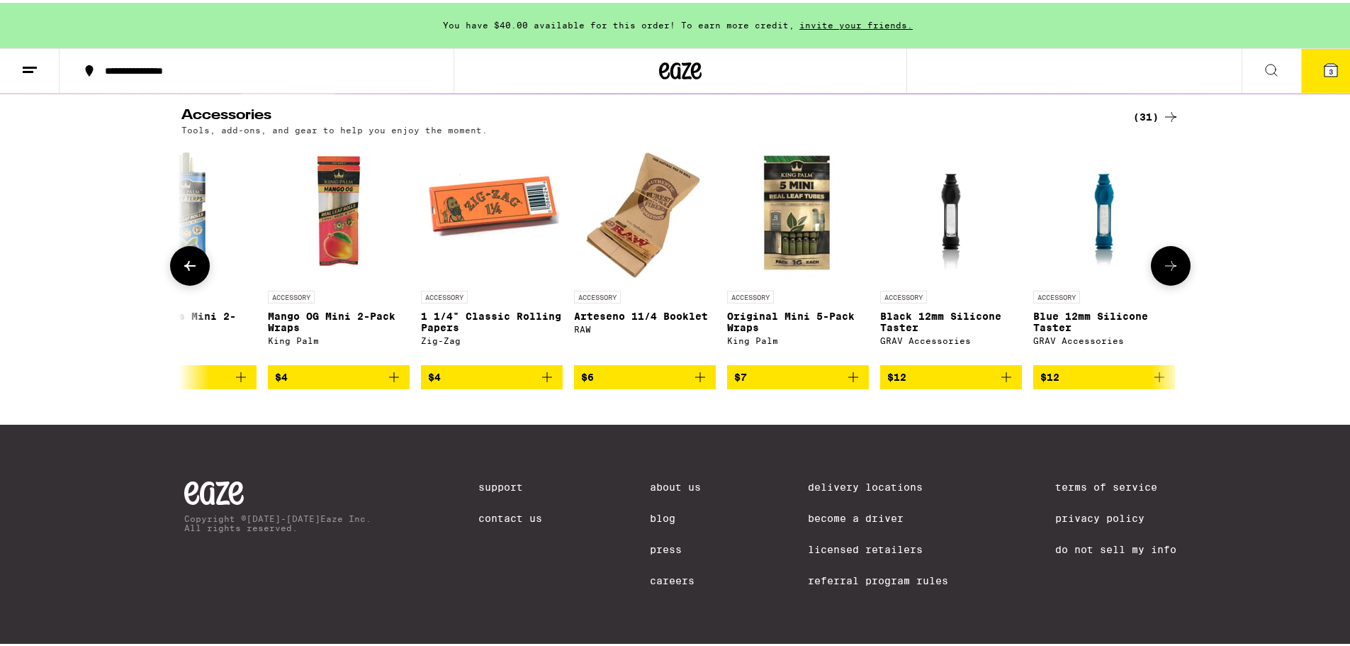
scroll to position [0, 843]
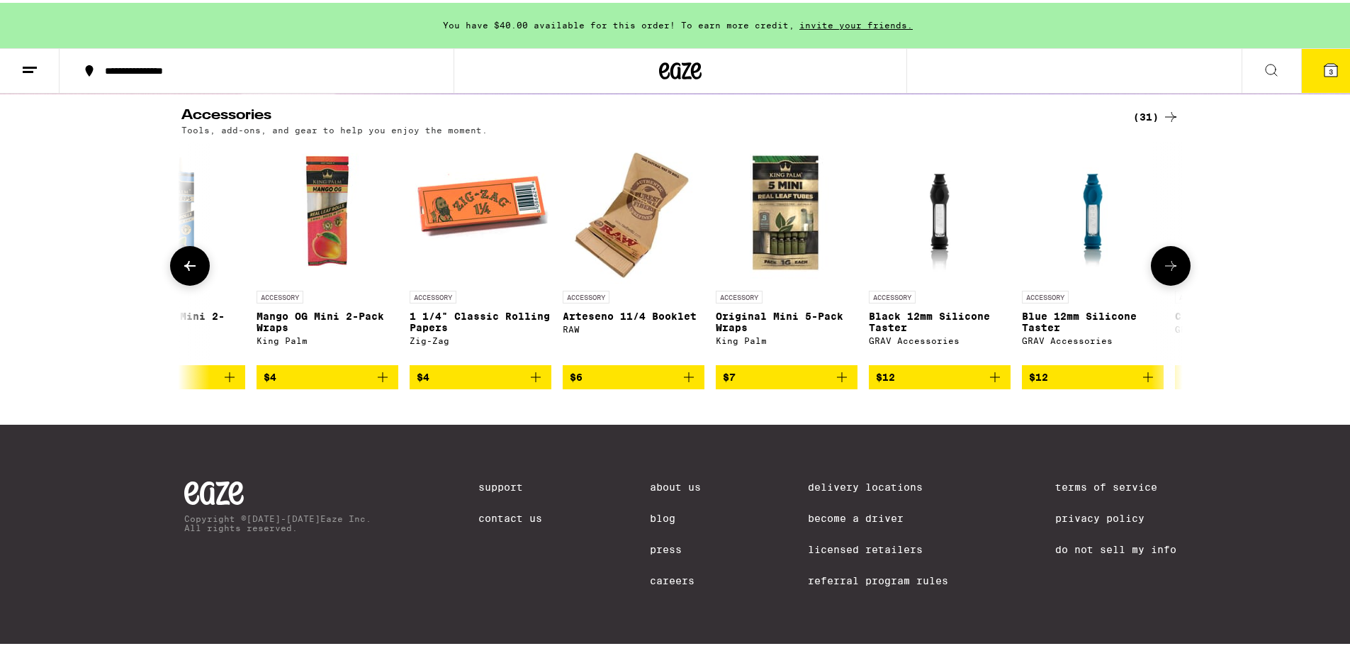
click at [170, 254] on div at bounding box center [190, 263] width 40 height 40
click at [186, 271] on icon at bounding box center [189, 262] width 17 height 17
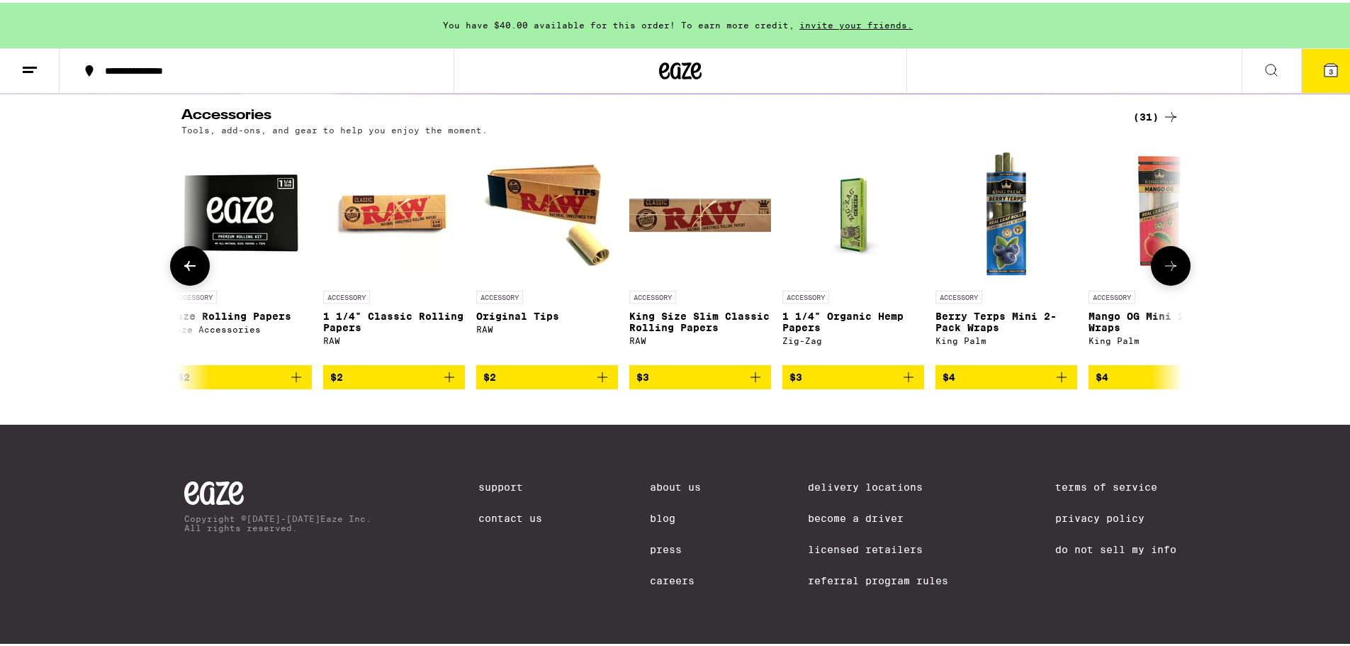
scroll to position [0, 0]
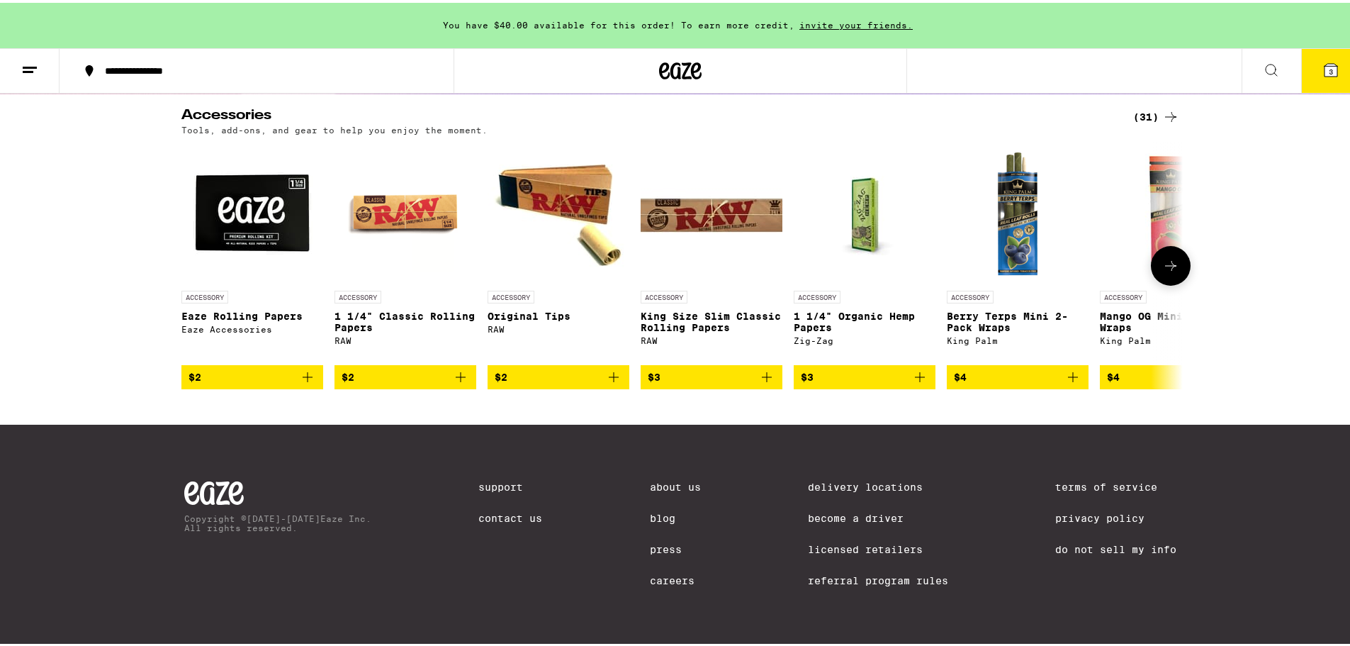
click at [1166, 278] on button at bounding box center [1171, 263] width 40 height 40
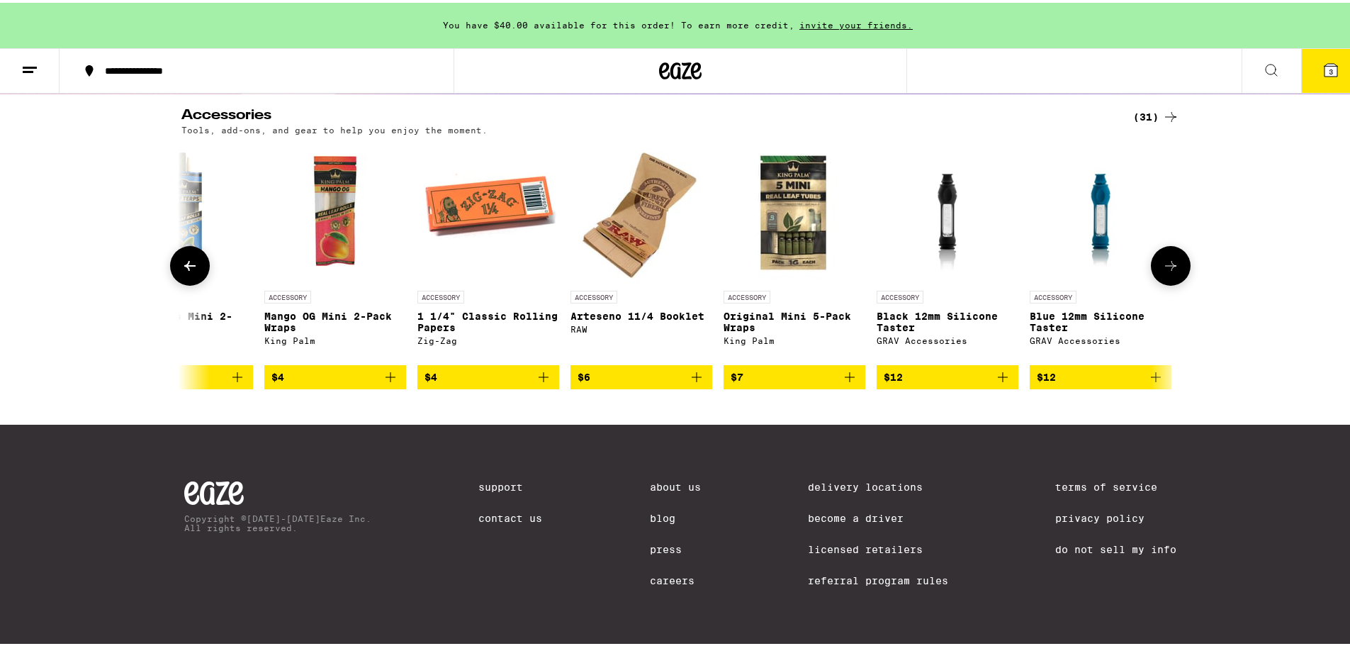
scroll to position [0, 843]
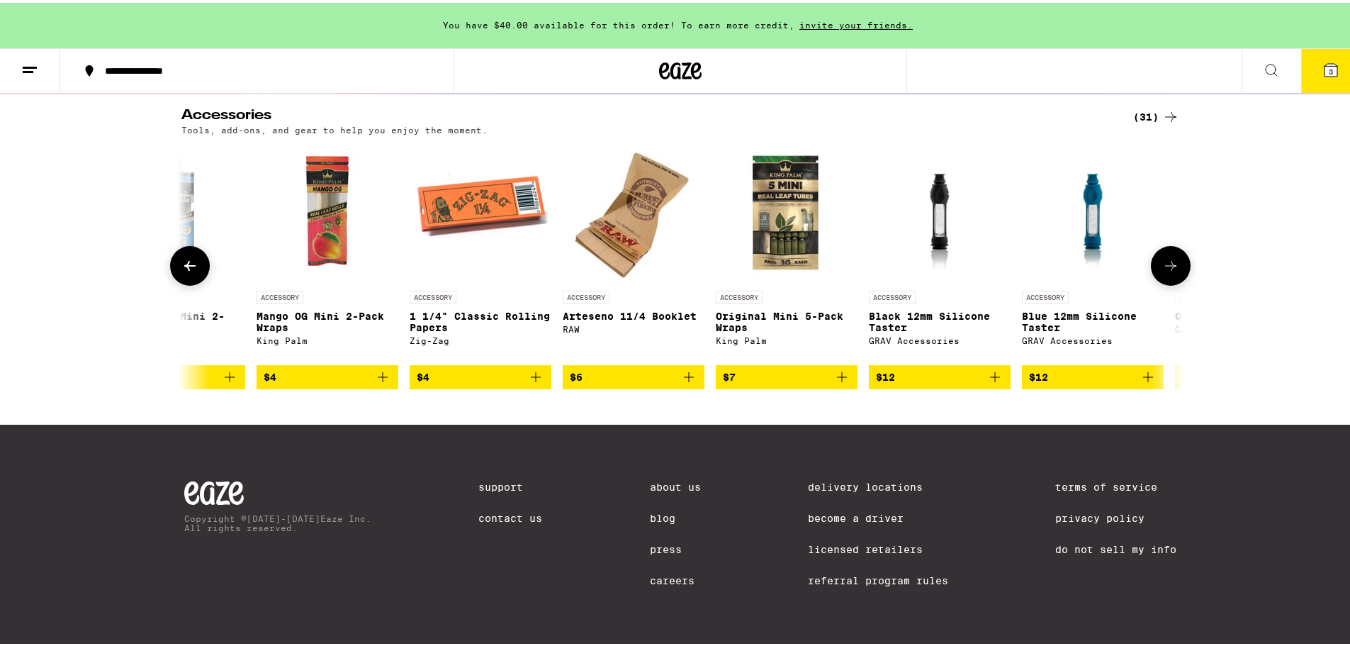
click at [188, 281] on button at bounding box center [190, 263] width 40 height 40
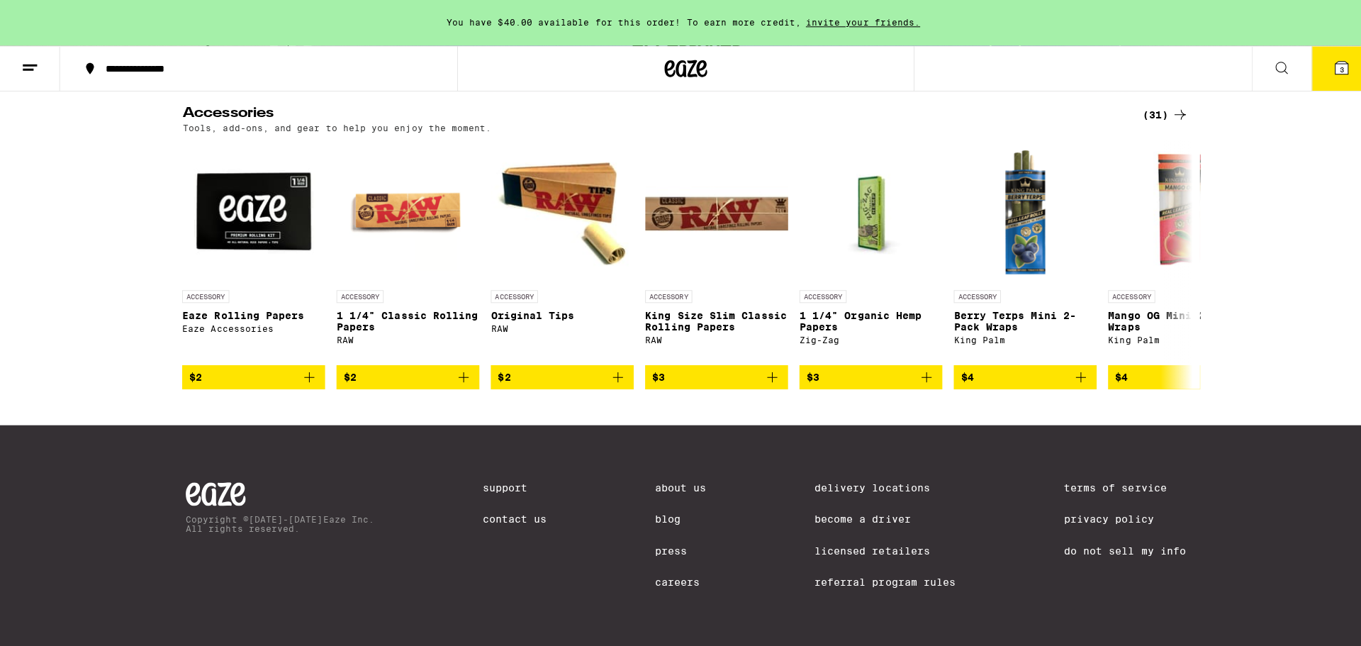
scroll to position [0, 0]
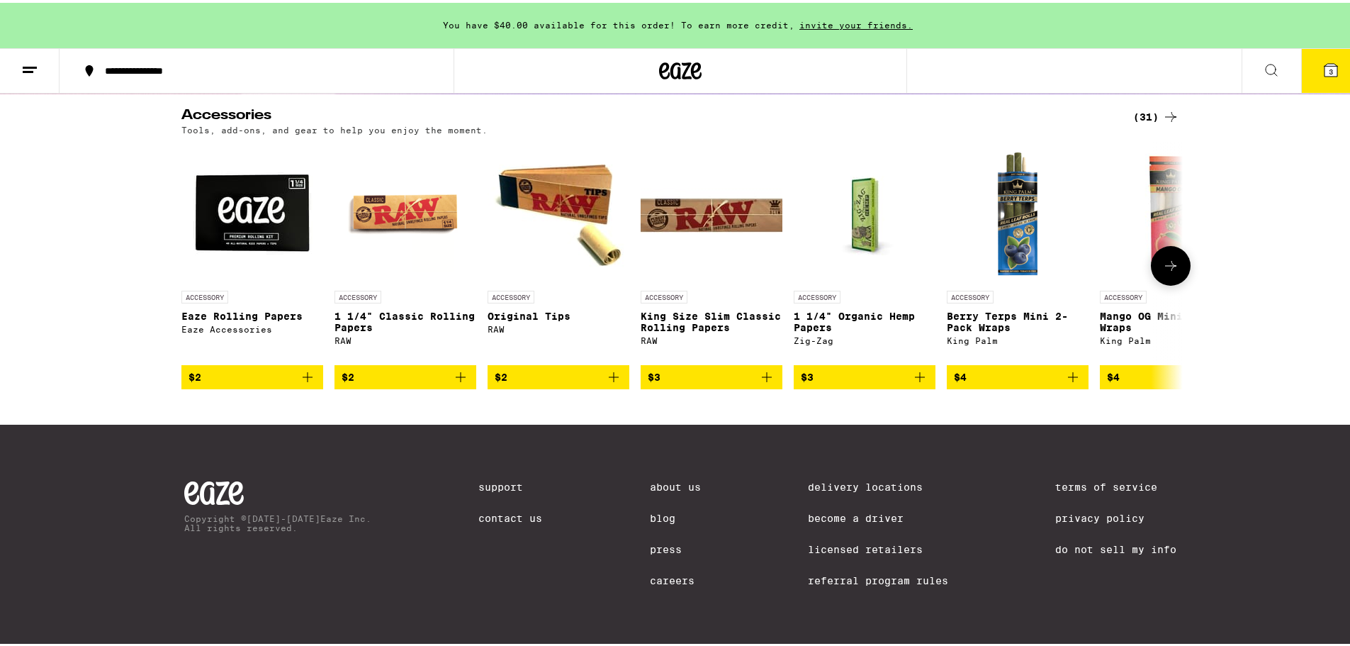
click at [1071, 383] on icon "Add to bag" at bounding box center [1072, 374] width 17 height 17
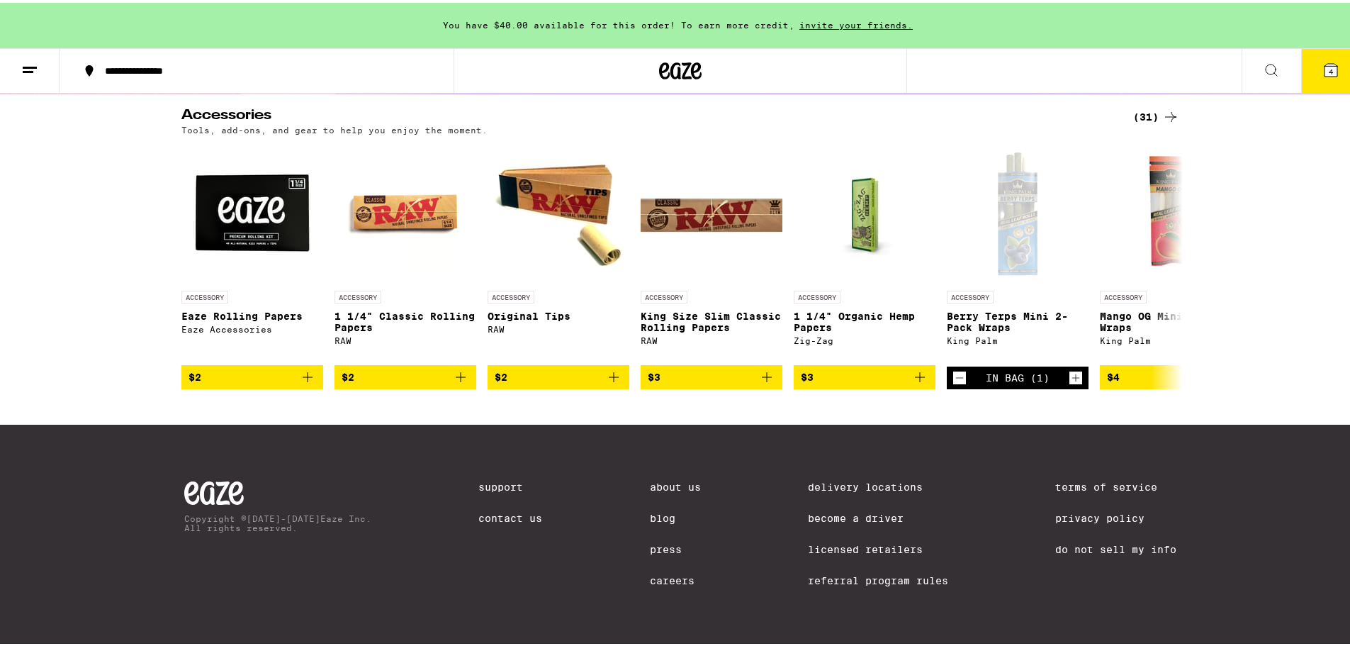
click at [1329, 67] on span "4" at bounding box center [1331, 68] width 4 height 9
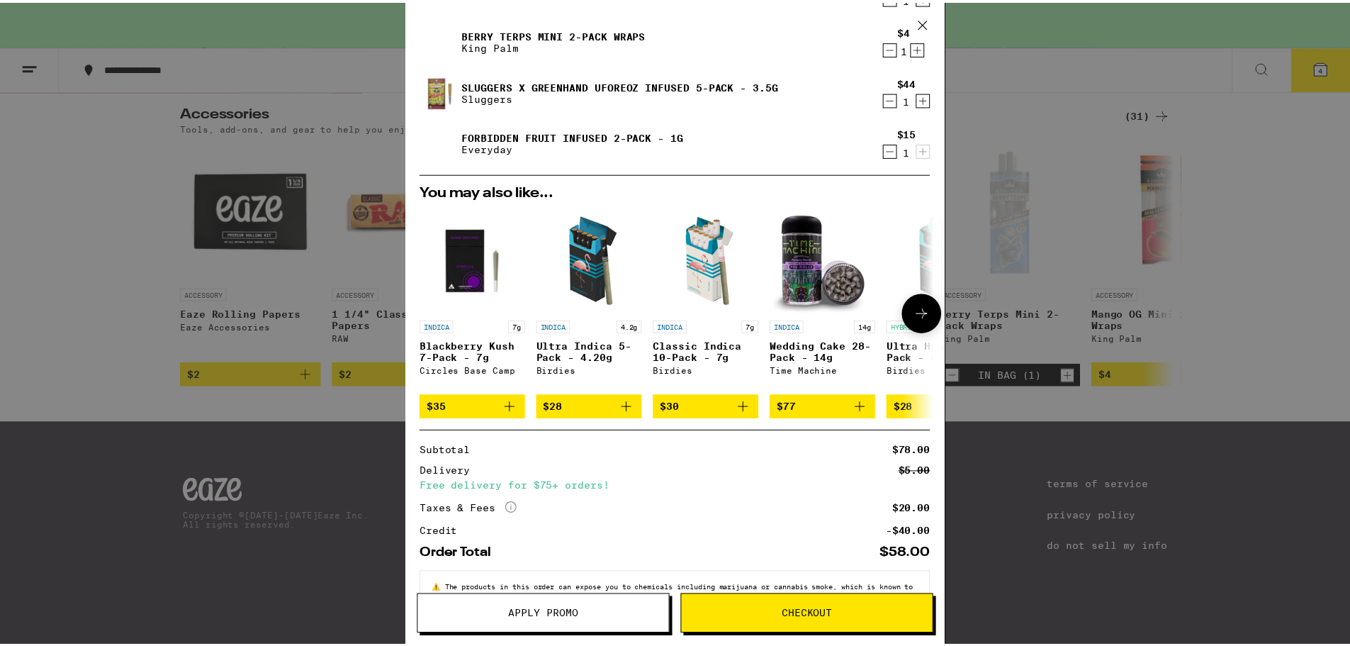
scroll to position [181, 0]
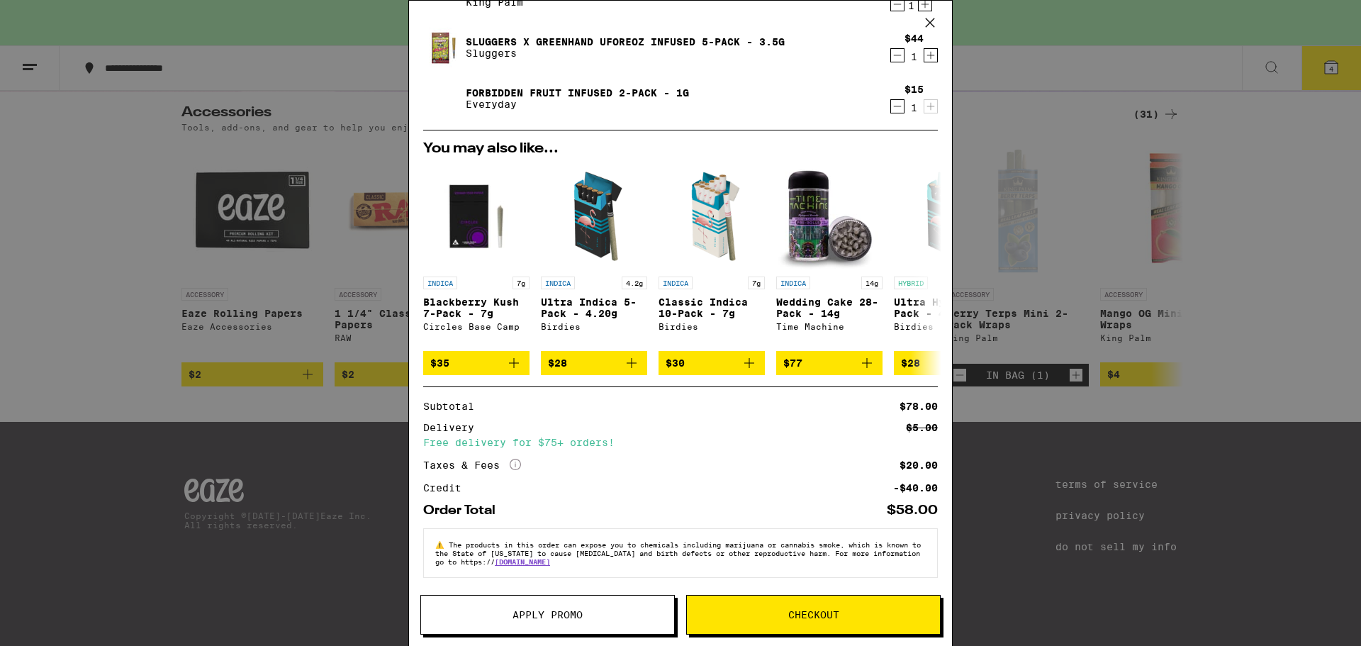
click at [583, 609] on span "Apply Promo" at bounding box center [547, 614] width 70 height 10
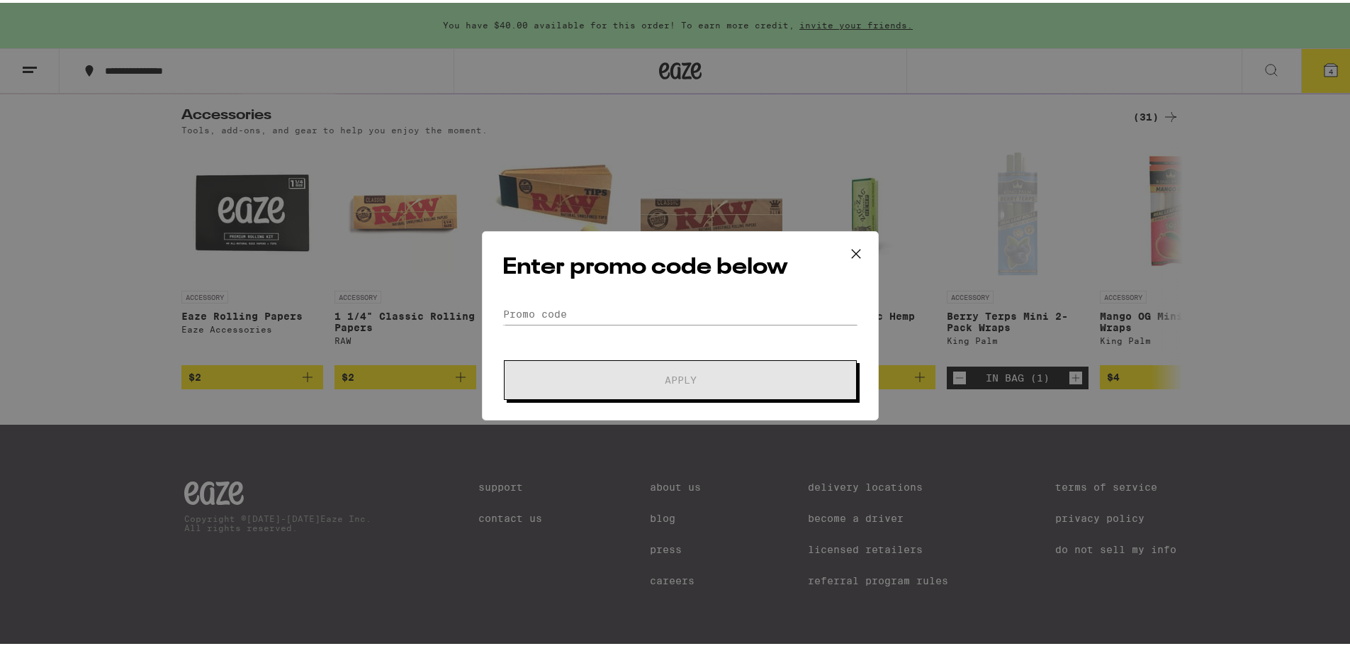
click at [565, 324] on form "Promo Code Apply" at bounding box center [680, 348] width 356 height 96
click at [559, 315] on input "Promo Code" at bounding box center [680, 310] width 356 height 21
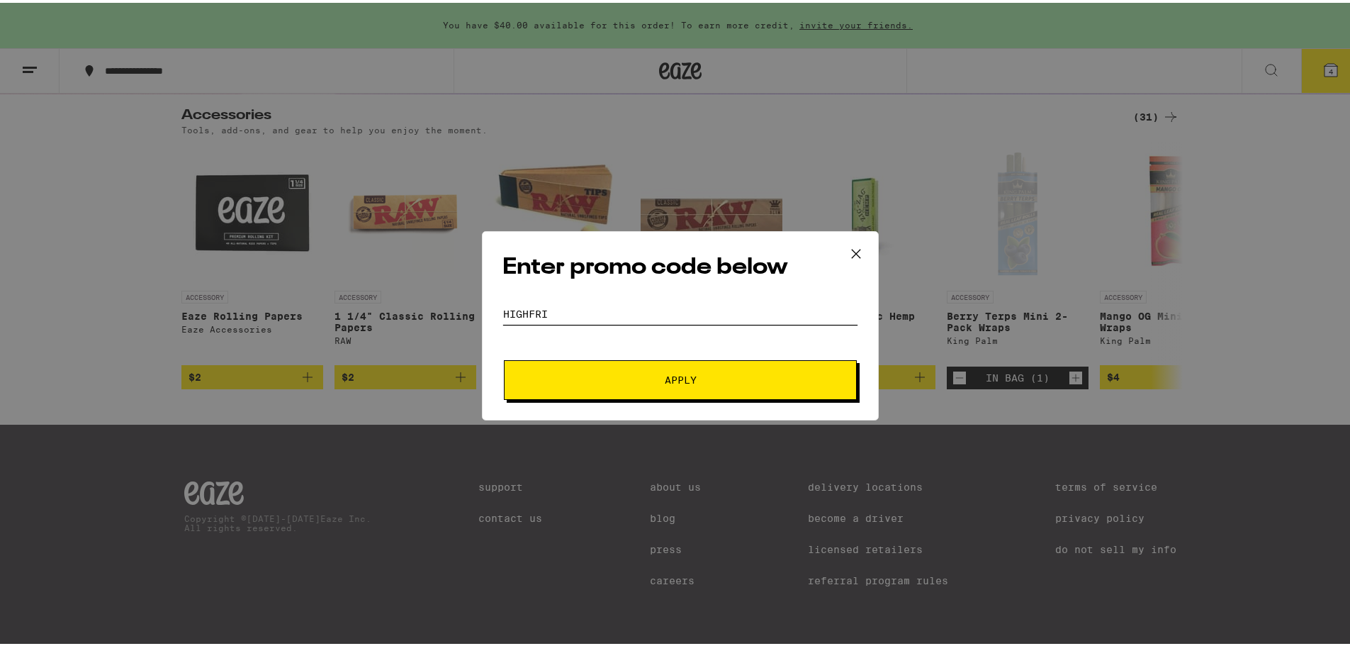
type input "Highfri"
click at [619, 397] on div "Enter promo code below Promo Code Highfri Apply" at bounding box center [680, 322] width 397 height 189
click at [621, 379] on span "Apply" at bounding box center [680, 377] width 255 height 10
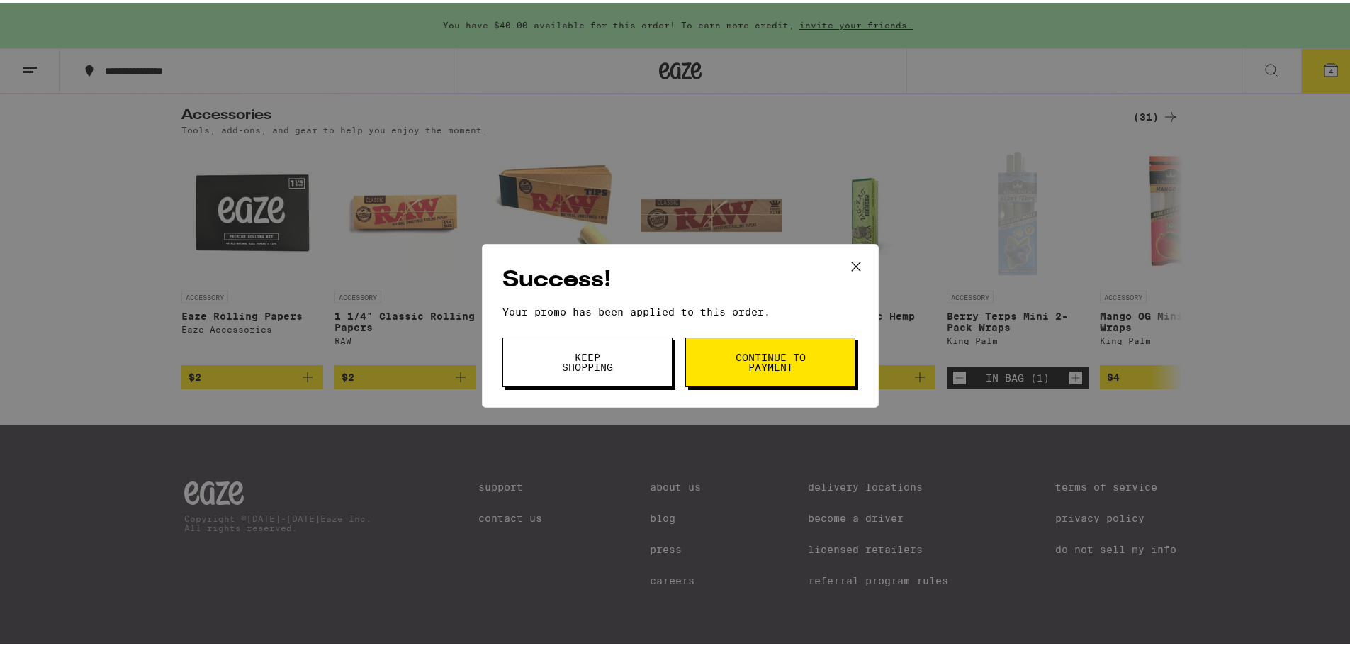
click at [772, 377] on button "Continue to payment" at bounding box center [770, 359] width 170 height 50
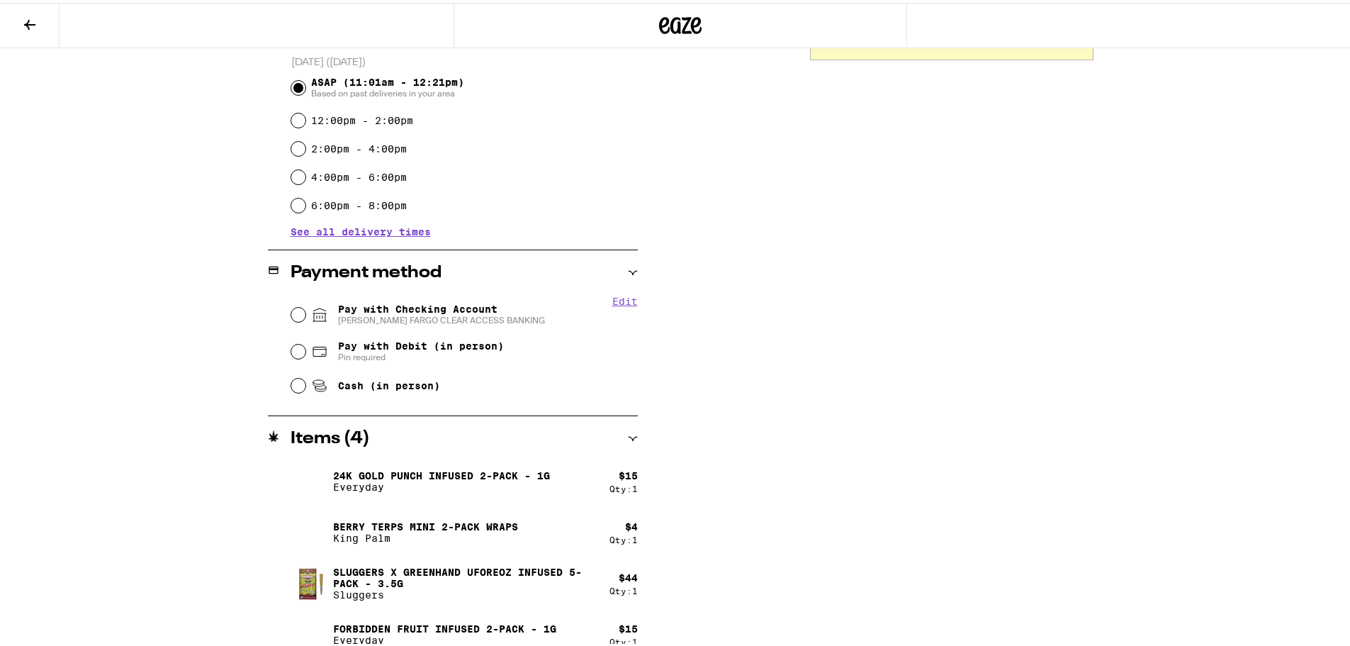
scroll to position [405, 0]
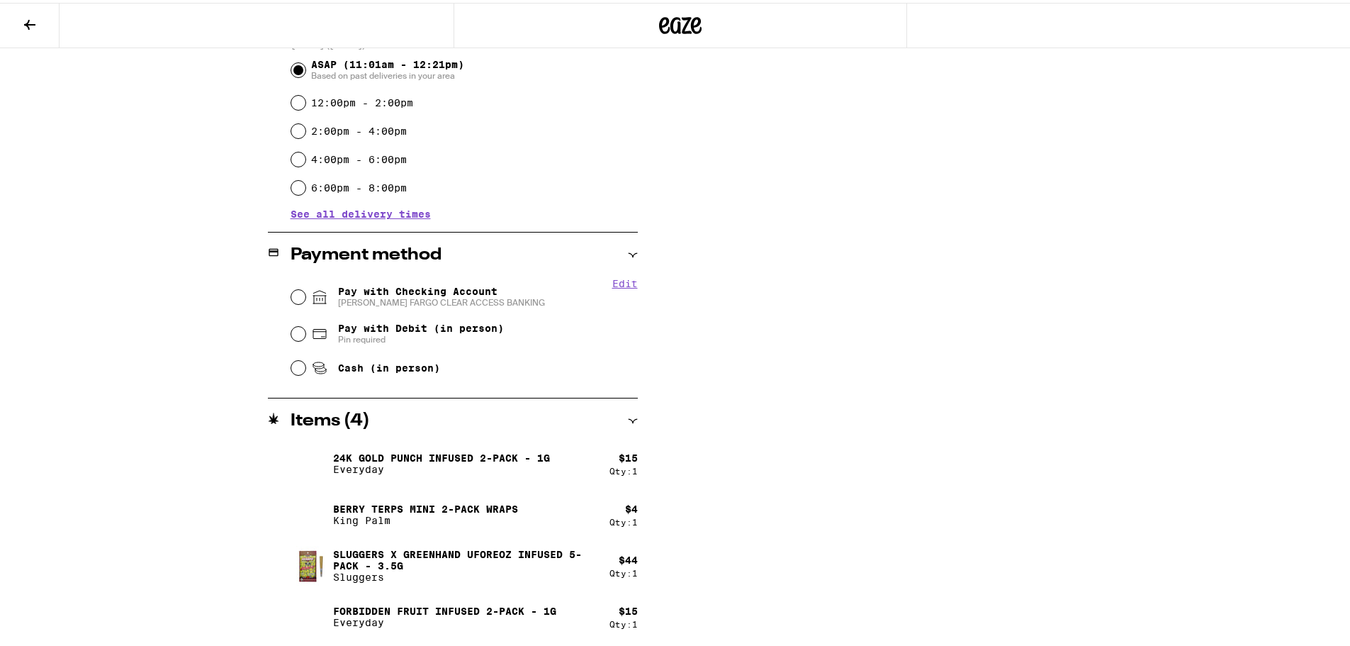
click at [380, 281] on div "Pay with Checking Account [PERSON_NAME] FARGO CLEAR ACCESS BANKING" at bounding box center [464, 294] width 347 height 37
click at [383, 289] on span "Pay with Checking Account [PERSON_NAME] FARGO CLEAR ACCESS BANKING" at bounding box center [441, 294] width 207 height 23
click at [305, 289] on input "Pay with Checking Account [PERSON_NAME] FARGO CLEAR ACCESS BANKING" at bounding box center [298, 294] width 14 height 14
radio input "true"
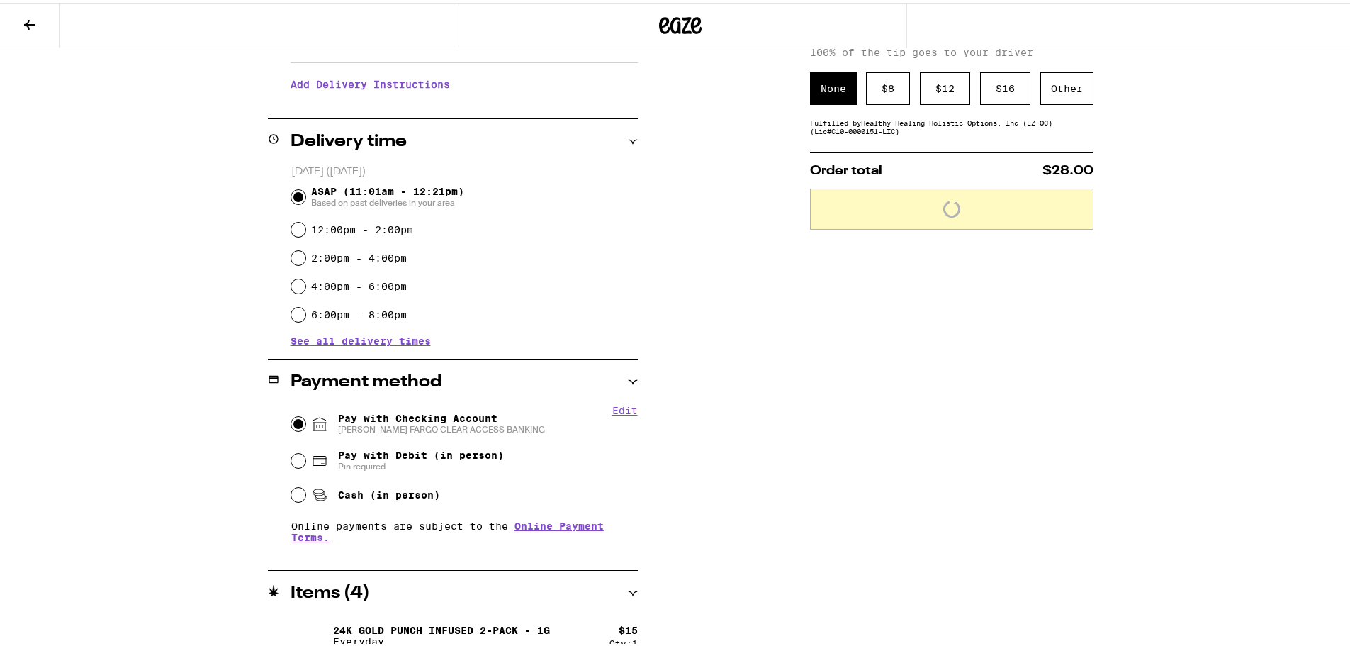
scroll to position [51, 0]
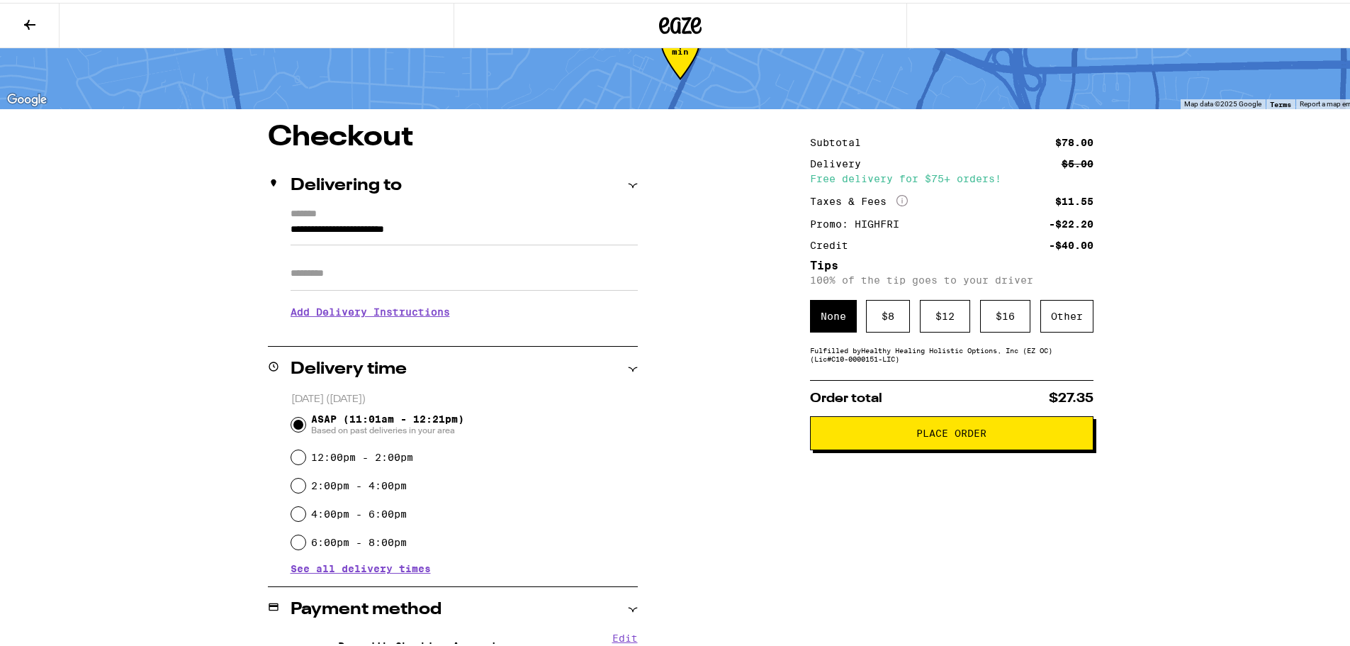
click at [949, 371] on div "Subtotal $78.00 Delivery $5.00 Free delivery for $75+ orders! Taxes & Fees More…" at bounding box center [951, 582] width 283 height 925
click at [1058, 305] on div "Other" at bounding box center [1066, 313] width 53 height 33
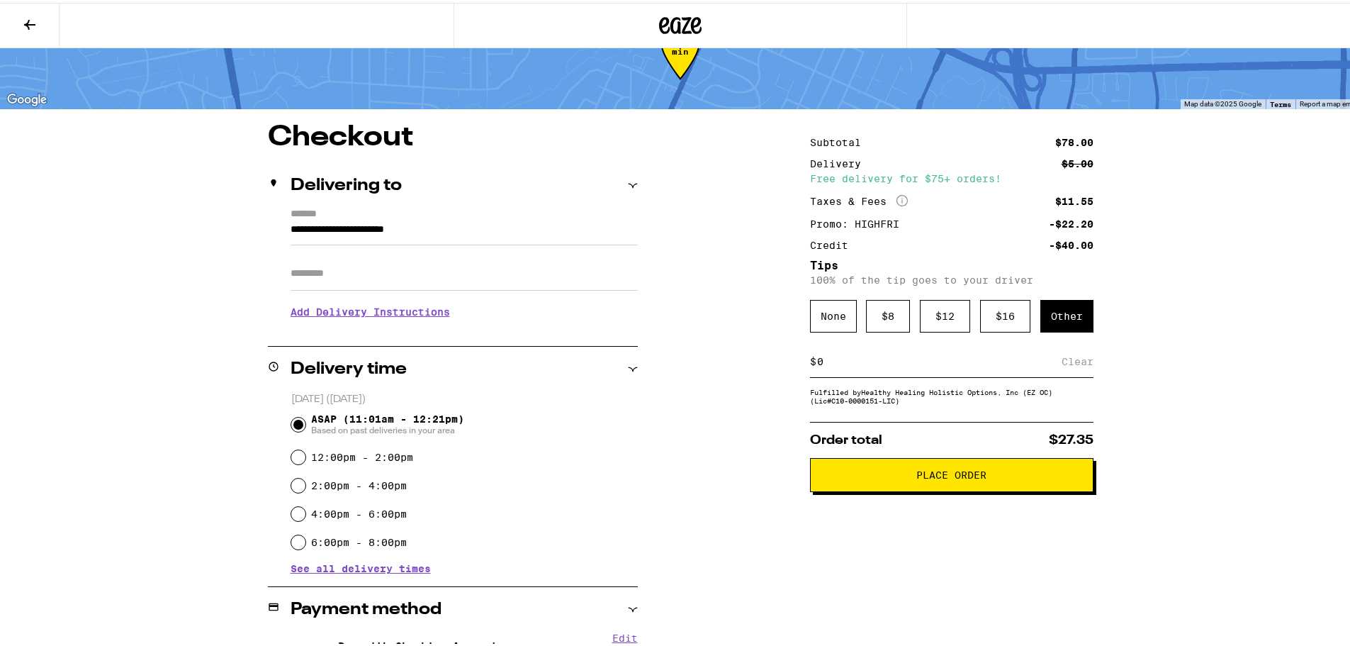
click at [874, 364] on input at bounding box center [938, 358] width 245 height 13
drag, startPoint x: 814, startPoint y: 364, endPoint x: 828, endPoint y: 368, distance: 14.8
click at [828, 365] on input "3" at bounding box center [942, 358] width 252 height 13
type input "5"
click at [904, 475] on span "Place Order" at bounding box center [951, 472] width 259 height 10
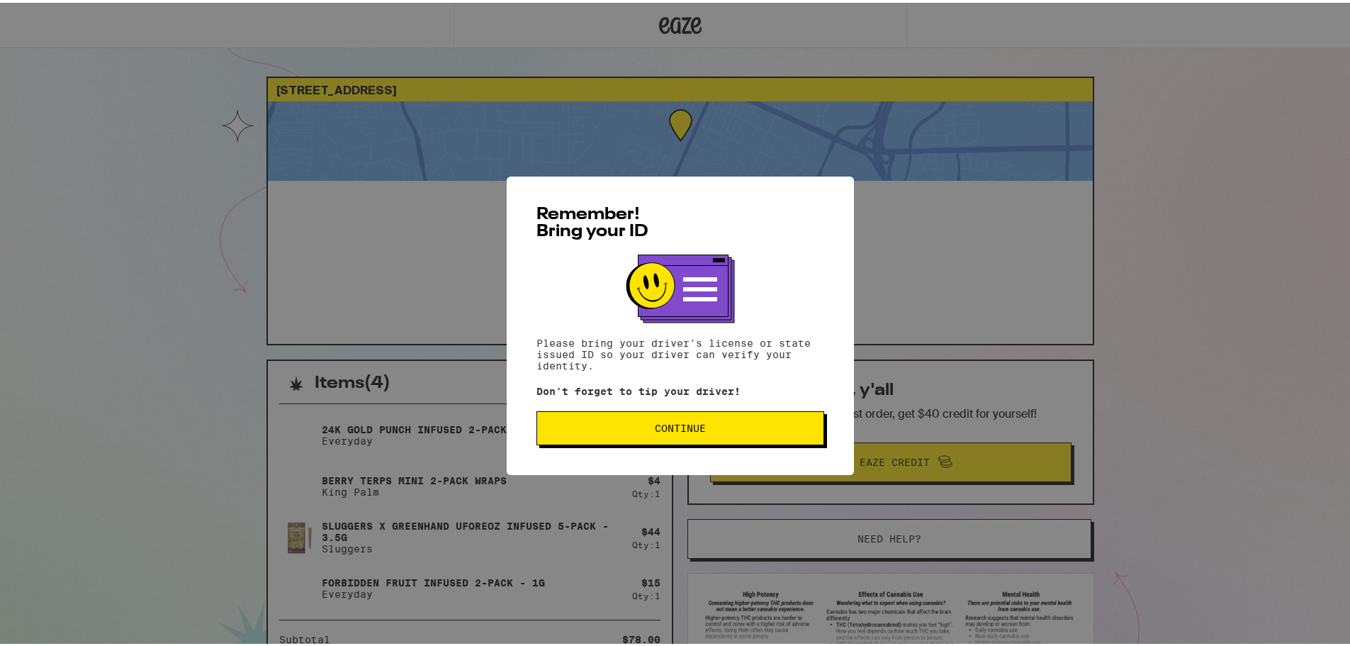
click at [699, 423] on span "Continue" at bounding box center [680, 425] width 51 height 10
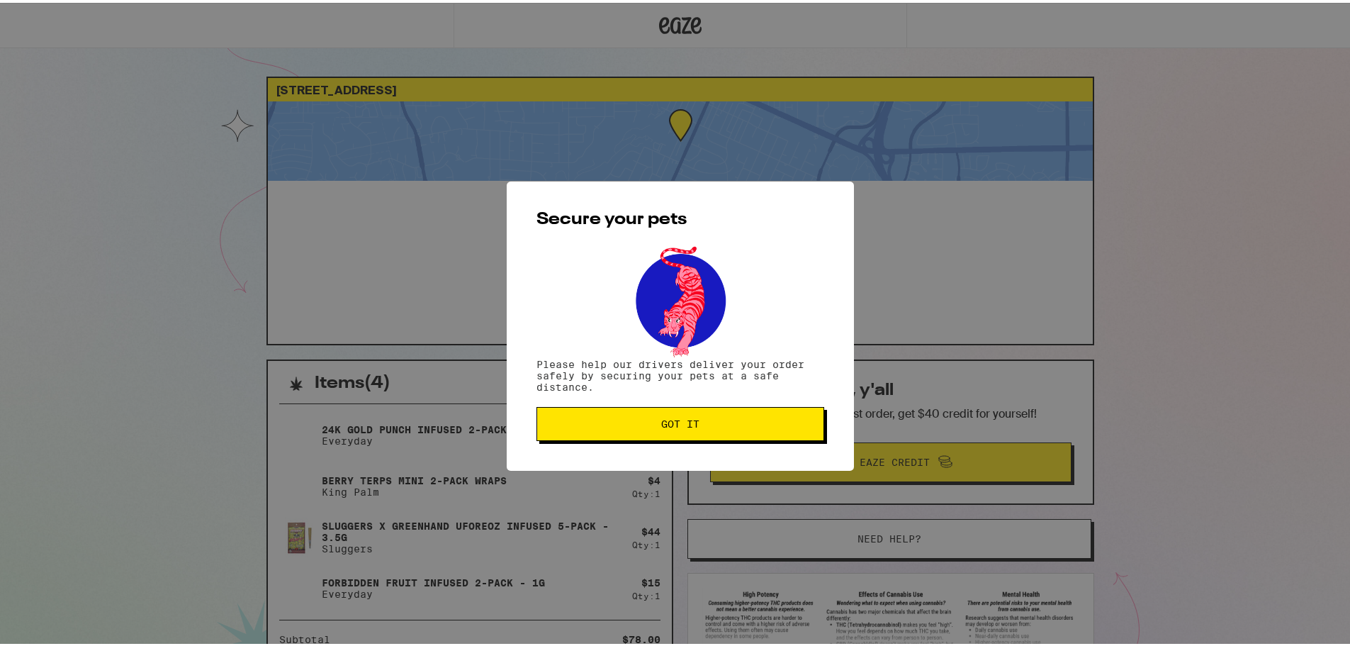
click at [656, 393] on div "Secure your pets Please help our drivers deliver your order safely by securing …" at bounding box center [680, 323] width 347 height 289
click at [660, 416] on button "Got it" at bounding box center [680, 421] width 288 height 34
